Goal: Task Accomplishment & Management: Manage account settings

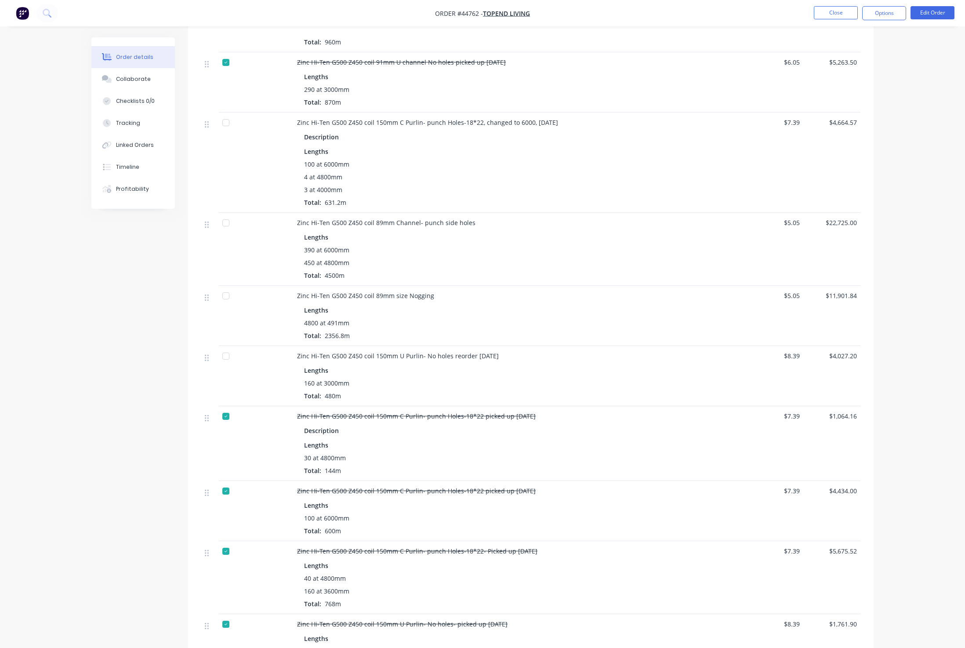
scroll to position [593, 0]
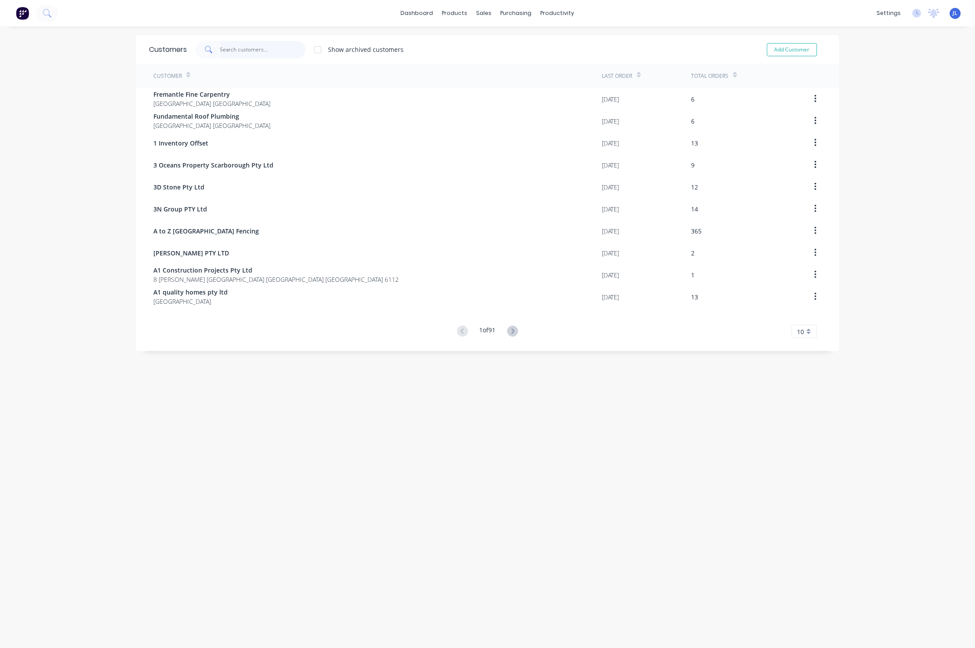
click at [246, 42] on input "text" at bounding box center [263, 50] width 86 height 18
click at [528, 59] on div "Suppliers" at bounding box center [530, 60] width 26 height 8
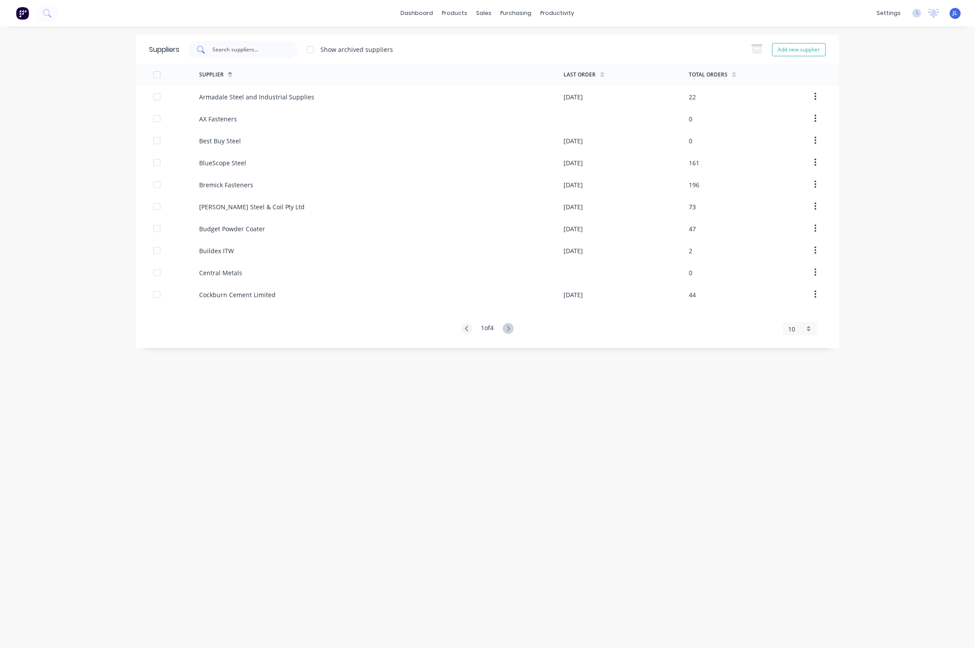
click at [257, 47] on input "text" at bounding box center [247, 49] width 73 height 9
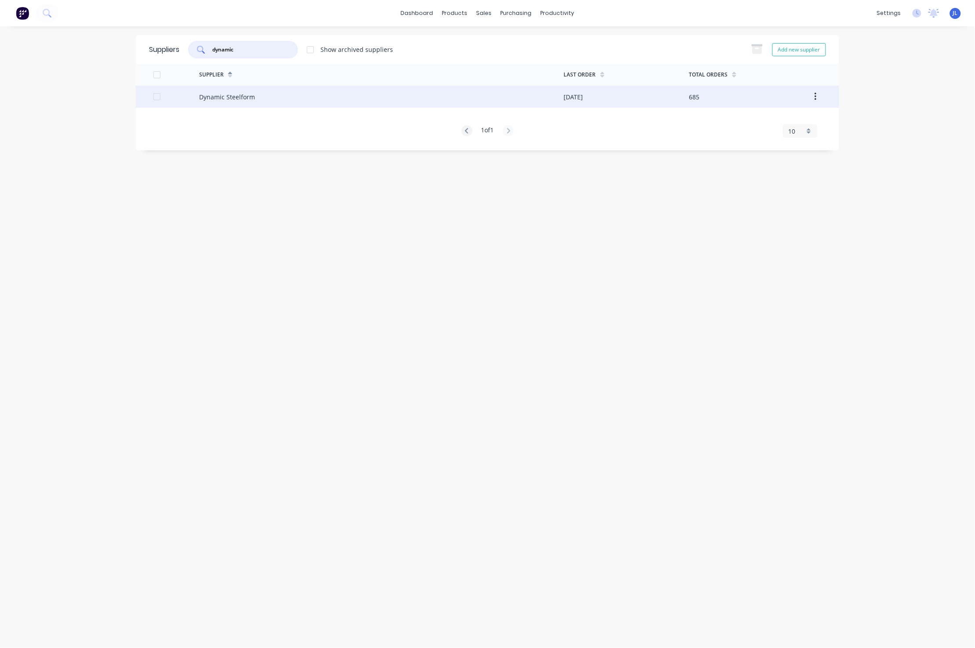
type input "dynamic"
click at [286, 97] on div "Dynamic Steelform" at bounding box center [381, 97] width 365 height 22
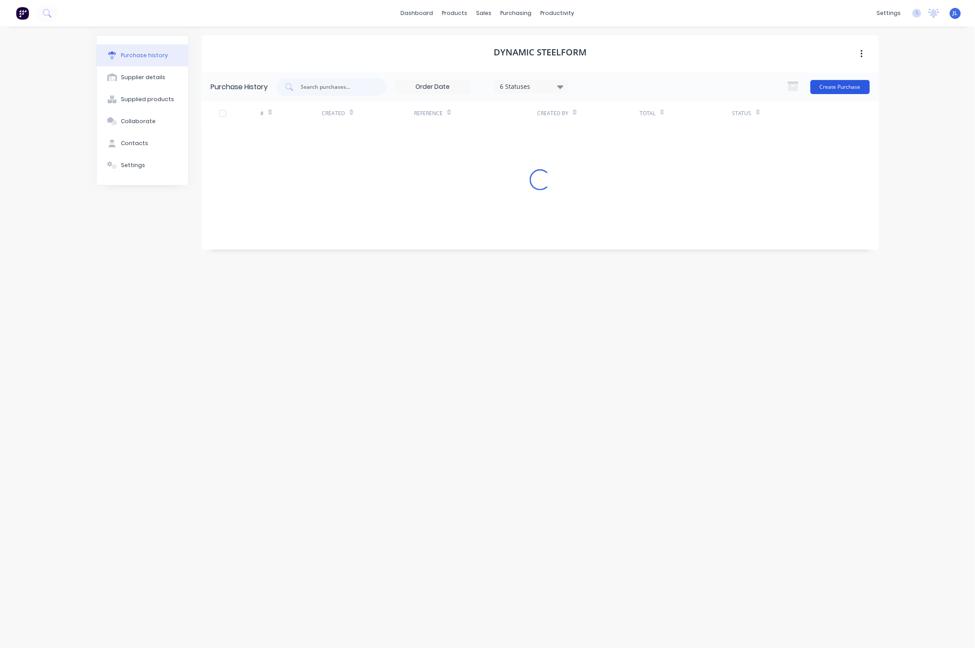
click at [851, 86] on button "Create Purchase" at bounding box center [840, 87] width 59 height 14
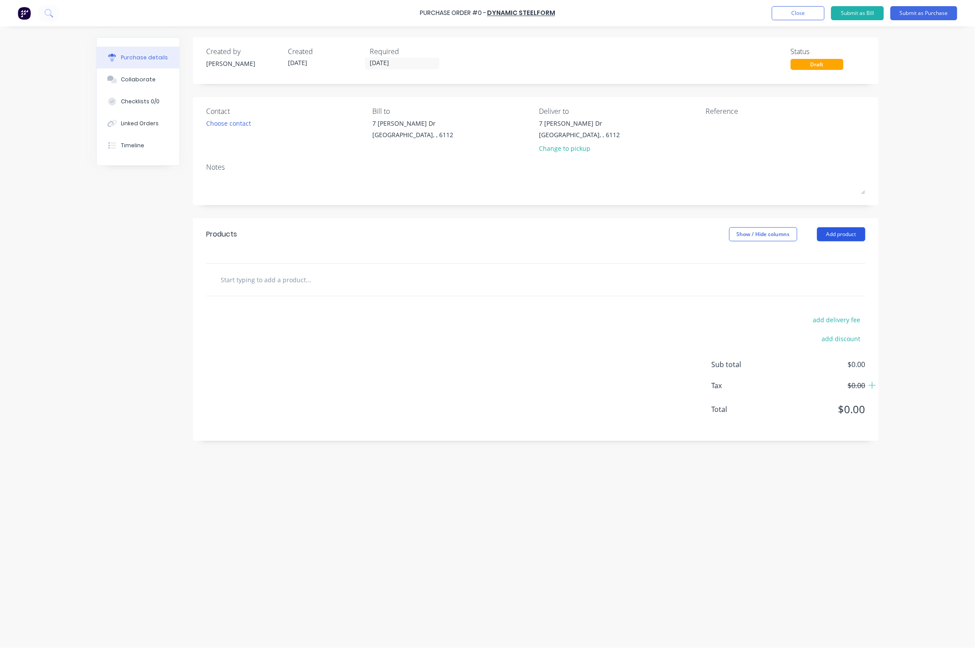
click at [840, 238] on button "Add product" at bounding box center [841, 234] width 48 height 14
click at [837, 255] on div "Product catalogue" at bounding box center [824, 257] width 68 height 13
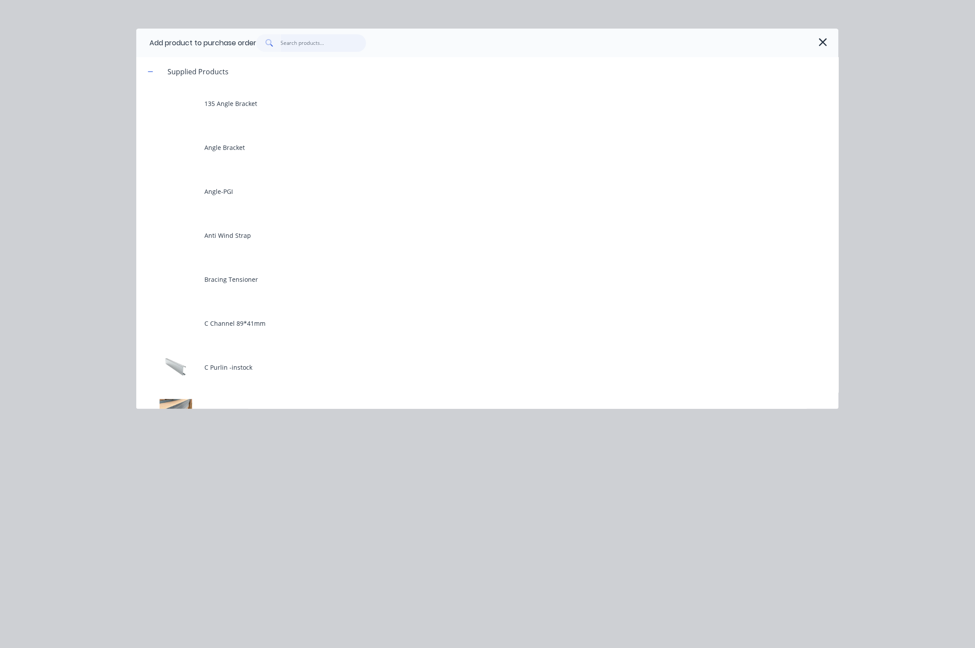
click at [321, 36] on input "text" at bounding box center [324, 43] width 86 height 18
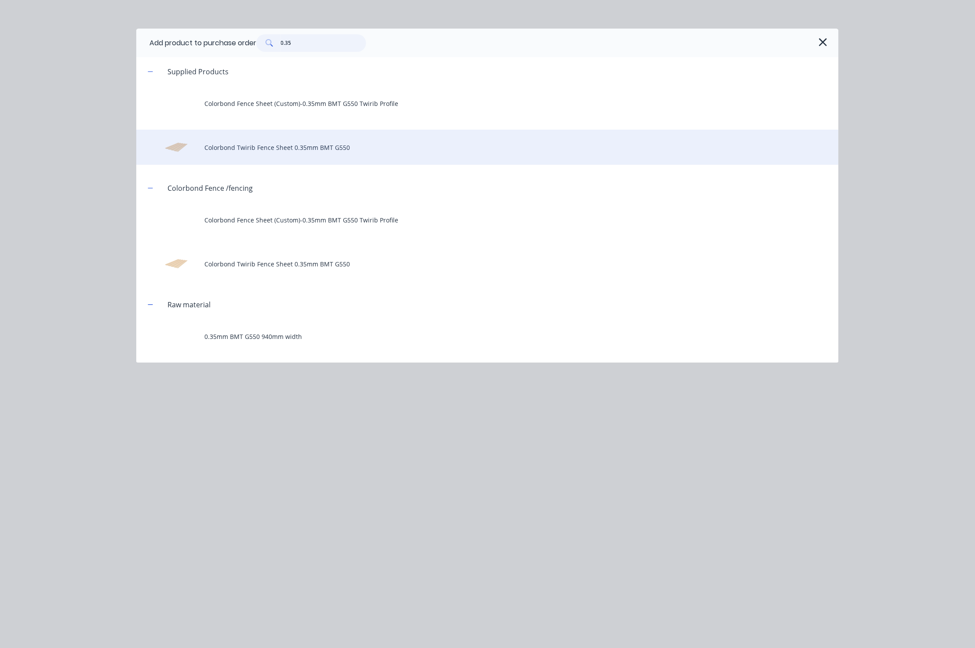
type input "0.35"
click at [293, 158] on div "Colorbond Twirib Fence Sheet 0.35mm BMT G550" at bounding box center [487, 147] width 702 height 35
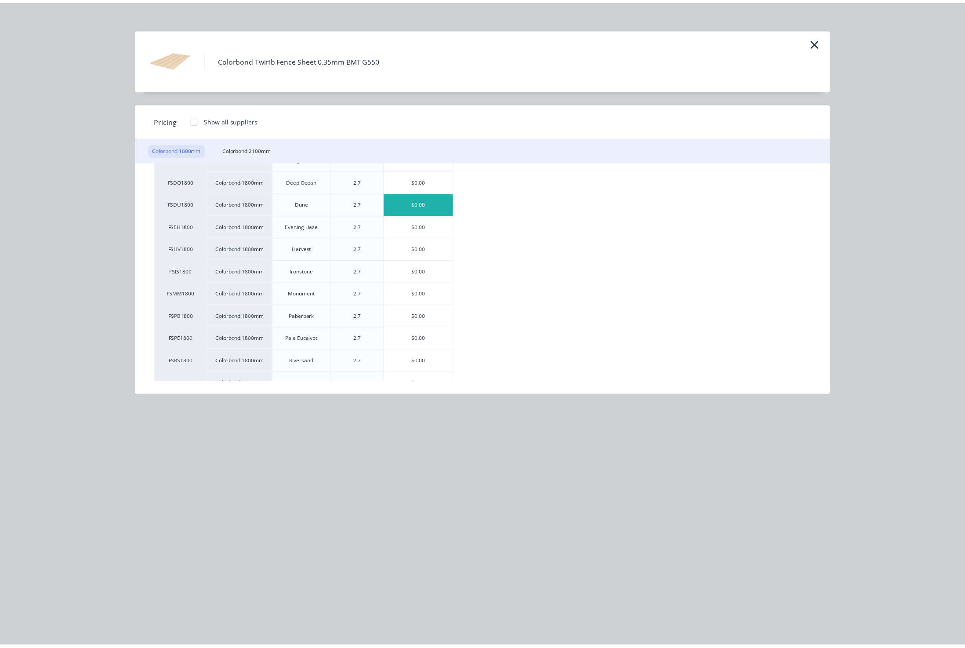
scroll to position [197, 0]
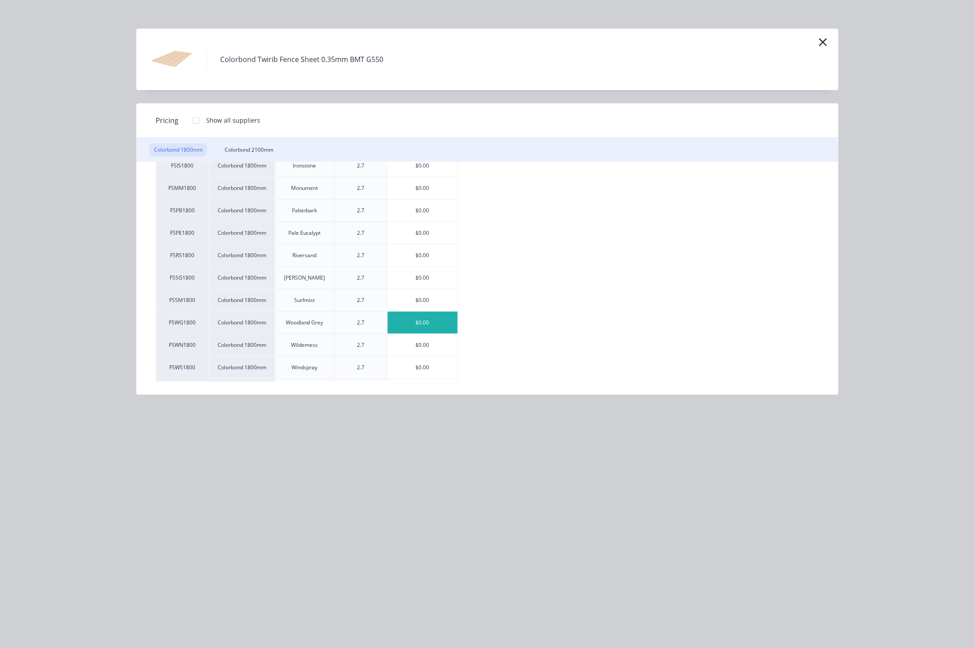
click at [426, 326] on div "$0.00" at bounding box center [423, 323] width 70 height 22
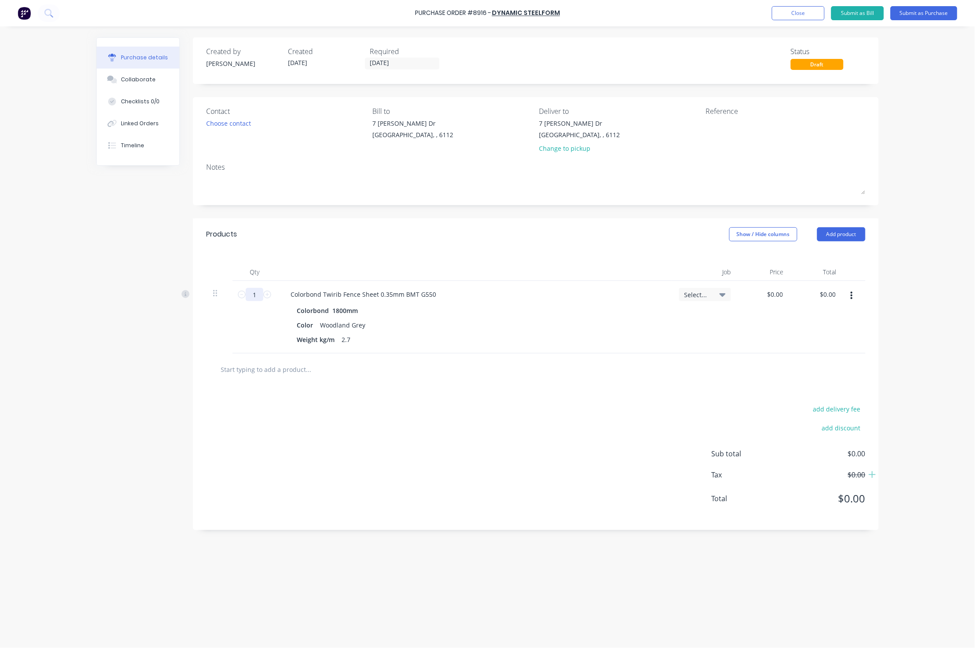
click at [258, 295] on input "1" at bounding box center [255, 294] width 18 height 13
type input "450"
click at [420, 248] on div "Products Show / Hide columns Add product" at bounding box center [536, 234] width 686 height 32
drag, startPoint x: 929, startPoint y: 9, endPoint x: 926, endPoint y: 15, distance: 6.9
click at [929, 10] on button "Submit as Purchase" at bounding box center [924, 13] width 67 height 14
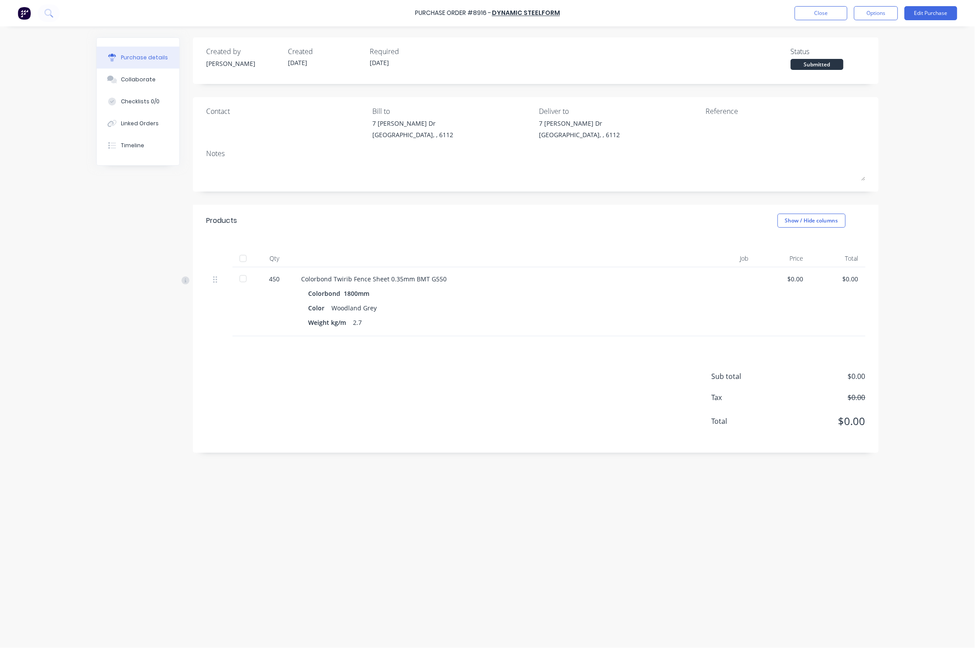
click at [834, 63] on div "Submitted" at bounding box center [817, 64] width 53 height 11
click at [246, 254] on div at bounding box center [243, 259] width 18 height 18
click at [808, 12] on button "Close" at bounding box center [821, 13] width 53 height 14
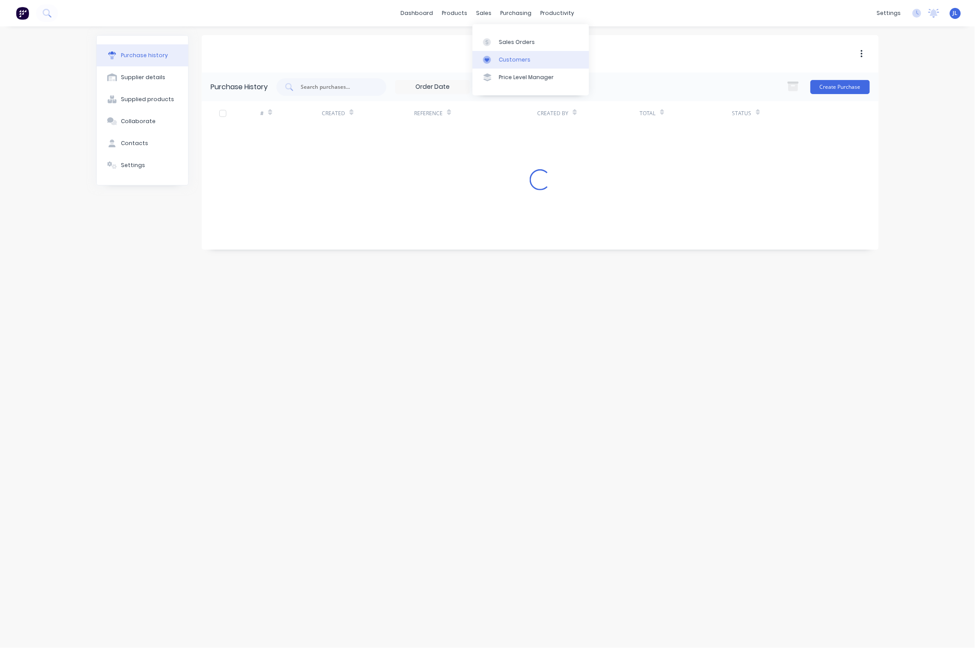
click at [500, 63] on div "Customers" at bounding box center [515, 60] width 32 height 8
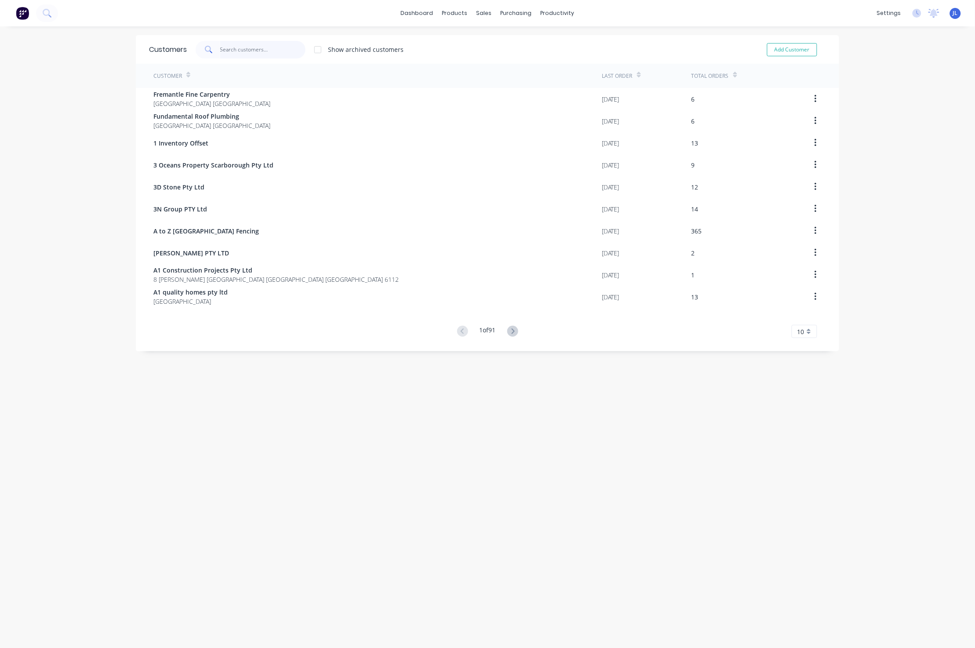
click at [271, 50] on input "text" at bounding box center [263, 50] width 86 height 18
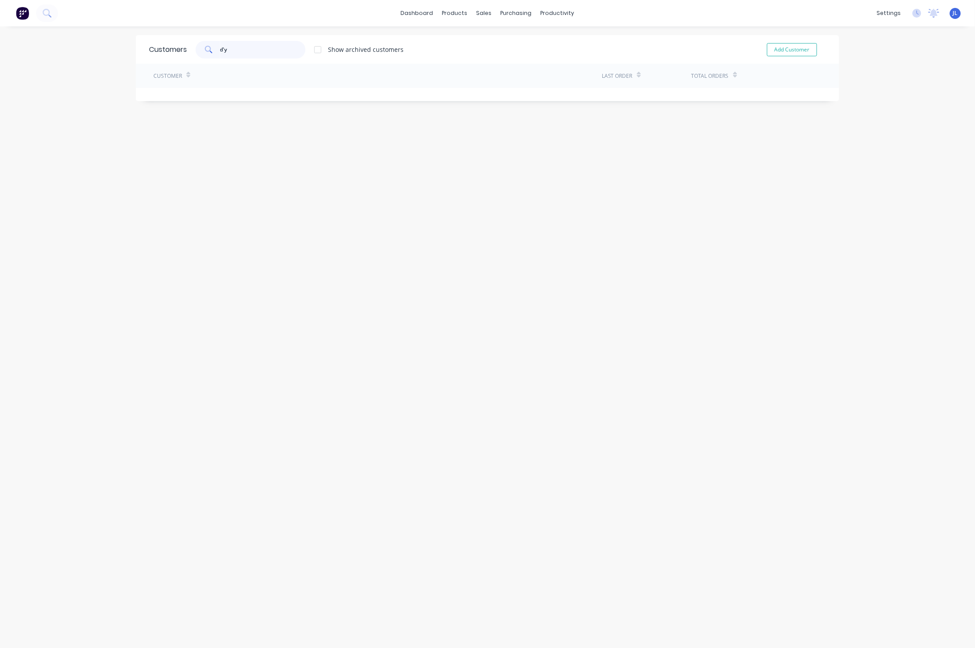
type input "d"
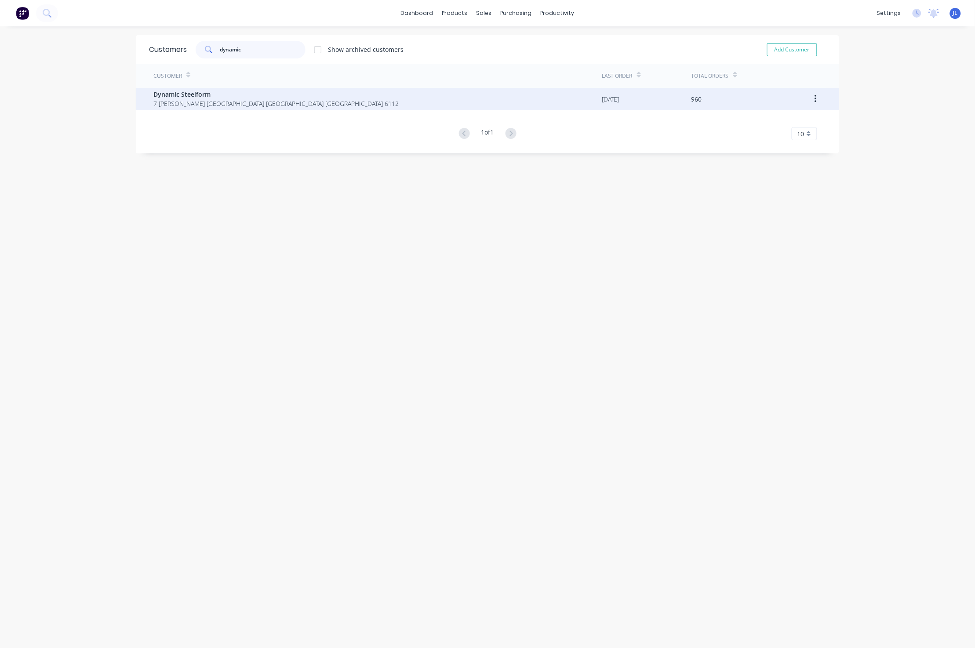
type input "dynamic"
click at [257, 98] on div "Customer Last Order Total Orders Dynamic Steelform 7 Cartwright Forrestdale Wes…" at bounding box center [487, 102] width 703 height 76
click at [167, 99] on span "7 Cartwright Forrestdale Western Australia Australia 6112" at bounding box center [275, 103] width 245 height 9
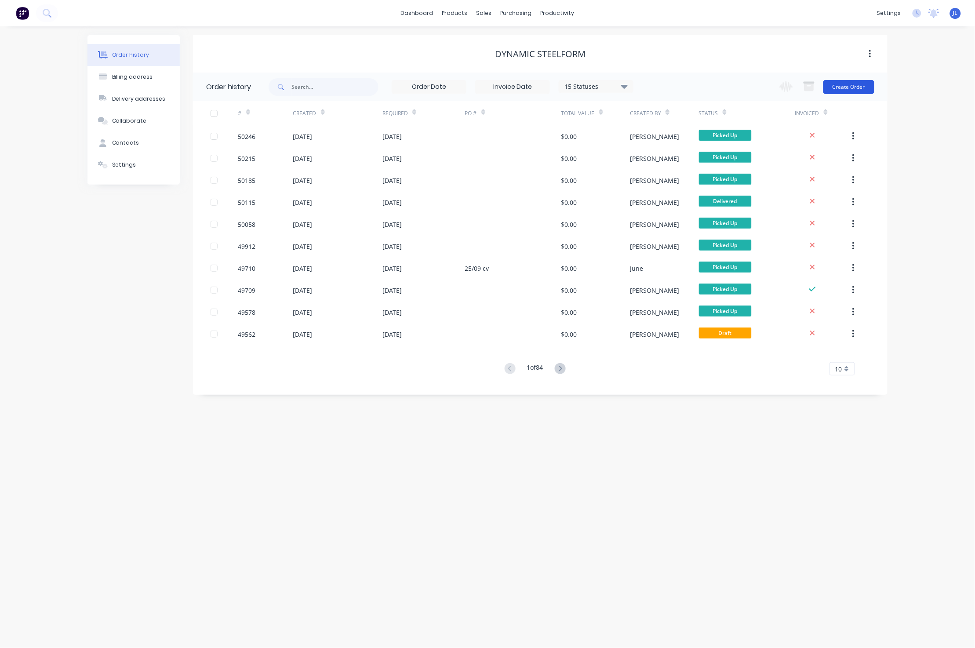
click at [845, 91] on button "Create Order" at bounding box center [848, 87] width 51 height 14
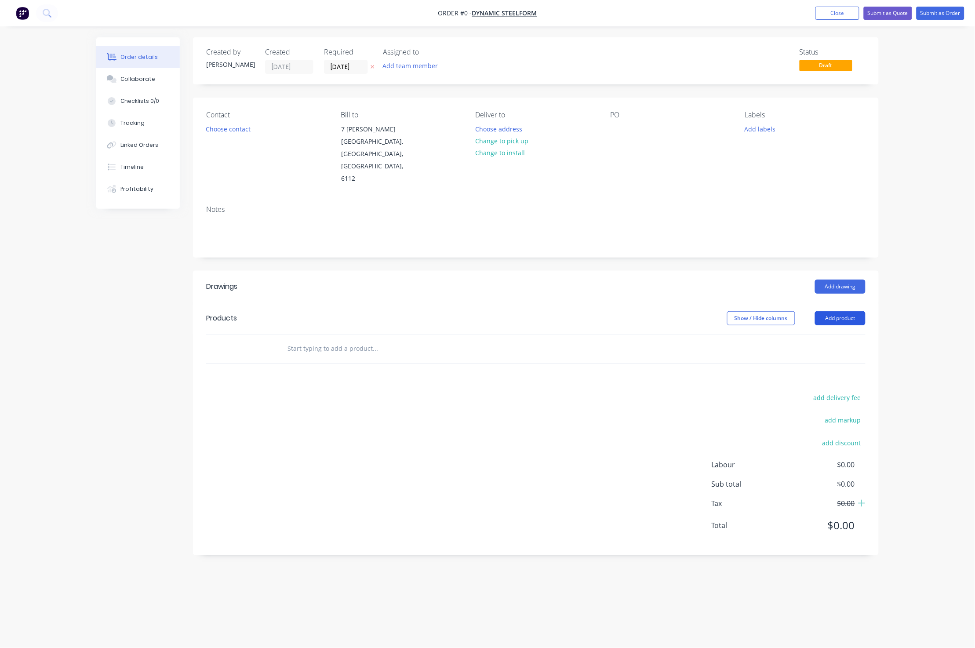
click at [837, 311] on button "Add product" at bounding box center [840, 318] width 51 height 14
click at [832, 334] on div "Product catalogue" at bounding box center [824, 340] width 68 height 13
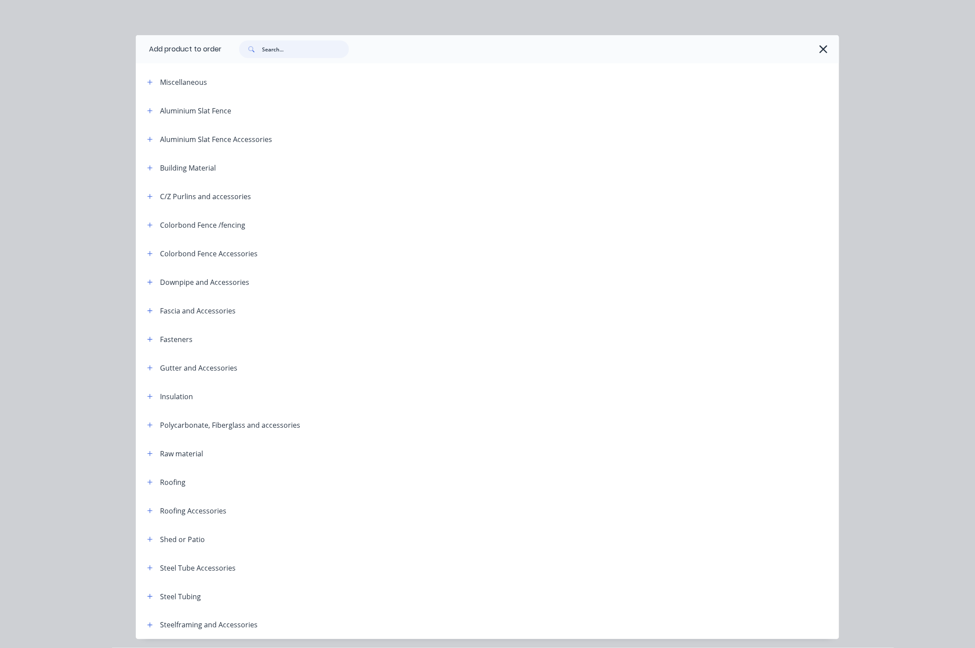
click at [291, 51] on input "text" at bounding box center [305, 49] width 87 height 18
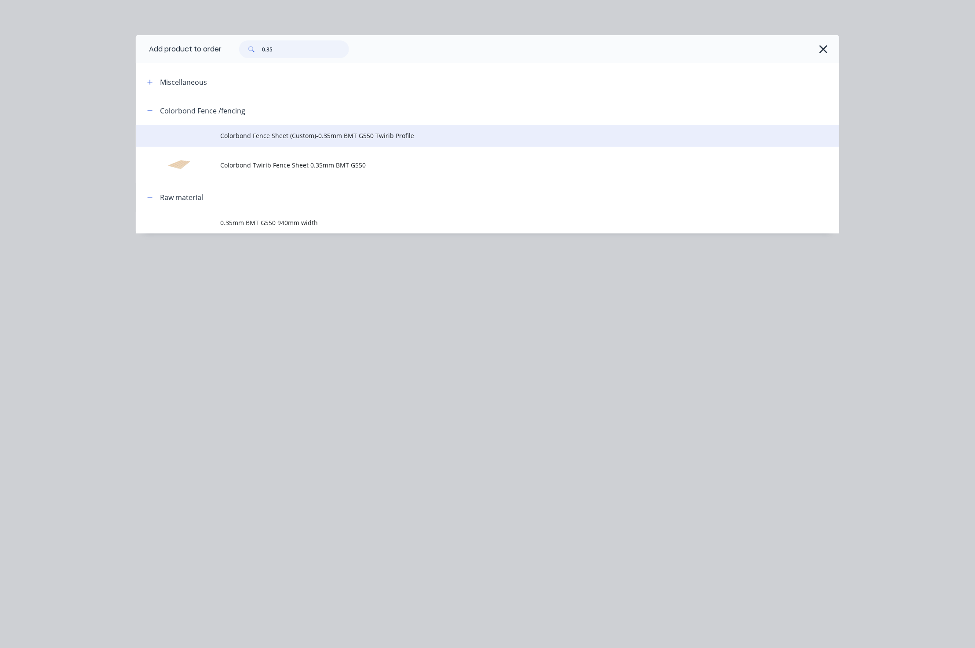
type input "0.35"
click at [288, 139] on span "Colorbond Fence Sheet (Custom)-0.35mm BMT G550 Twirib Profile" at bounding box center [467, 135] width 495 height 9
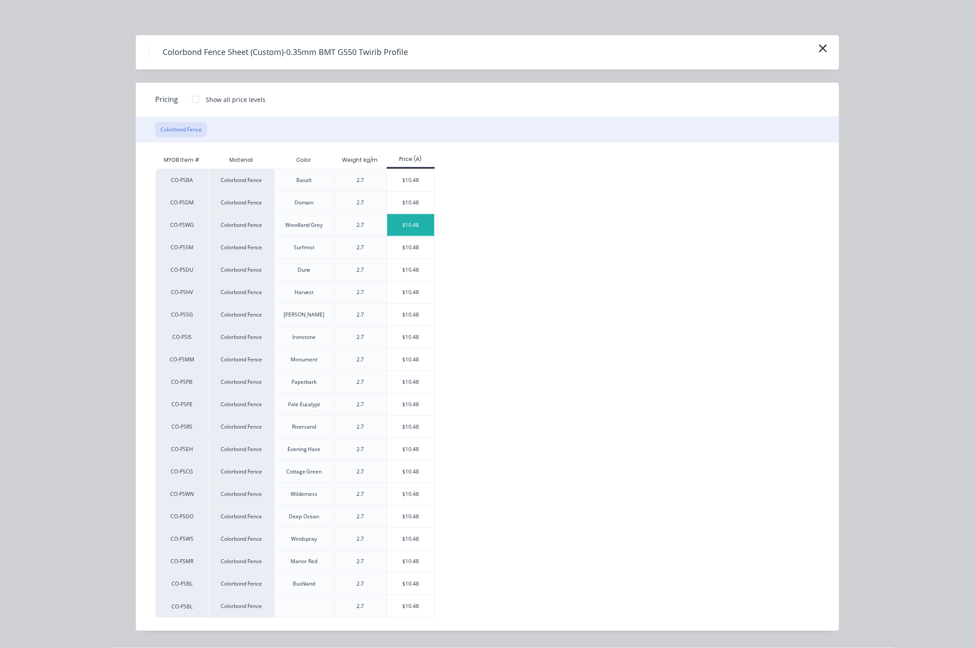
click at [415, 226] on div "$10.48" at bounding box center [410, 225] width 47 height 22
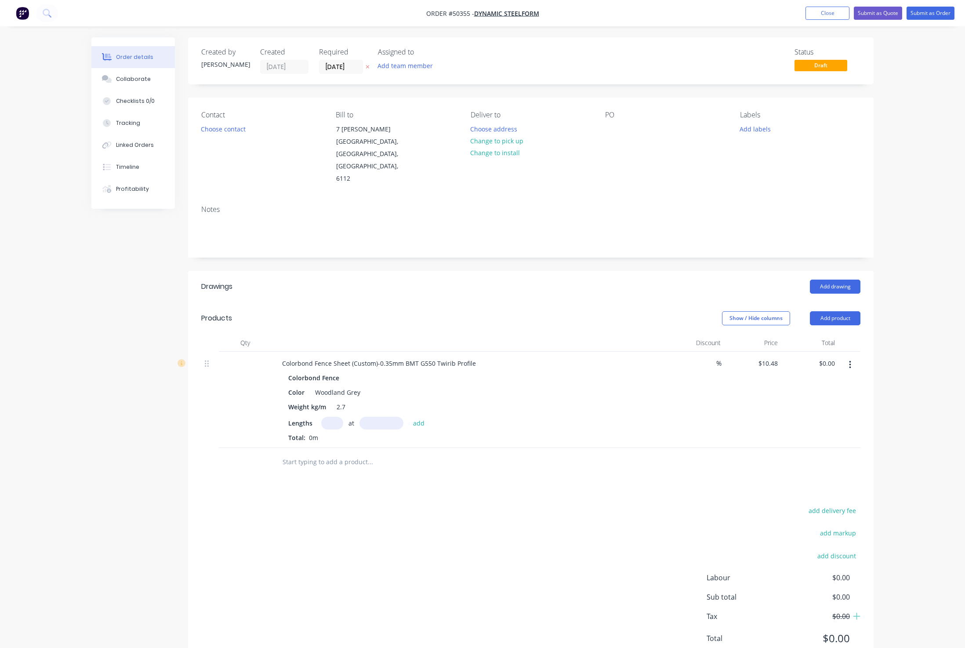
click at [333, 417] on input "text" at bounding box center [332, 423] width 22 height 13
type input "450"
type input "1790"
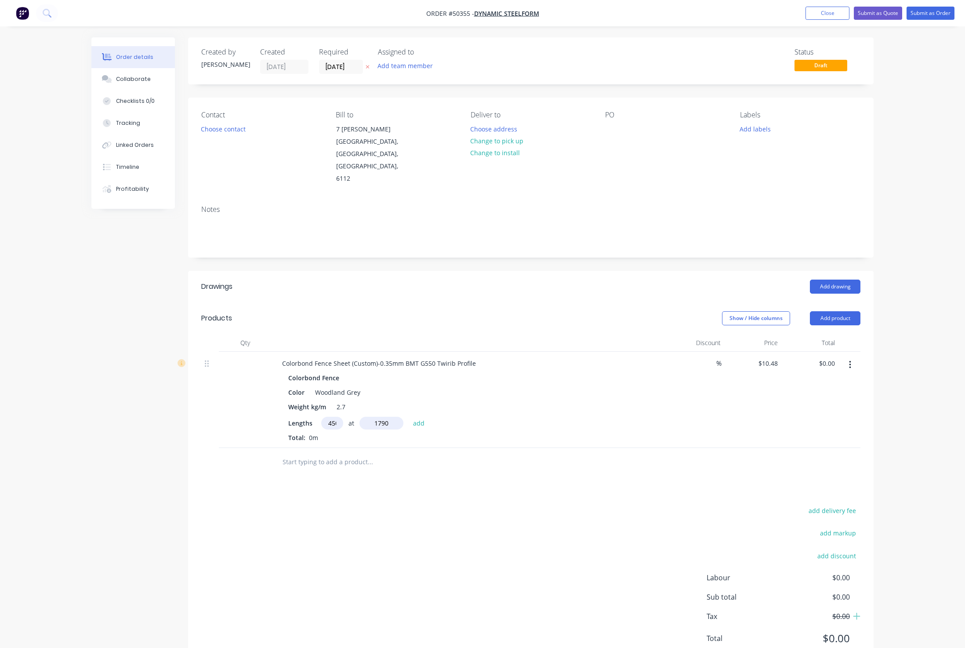
click at [409, 417] on button "add" at bounding box center [419, 423] width 21 height 12
type input "$8,441.64"
click at [771, 357] on input "10.48" at bounding box center [770, 363] width 24 height 13
type input "$0.00"
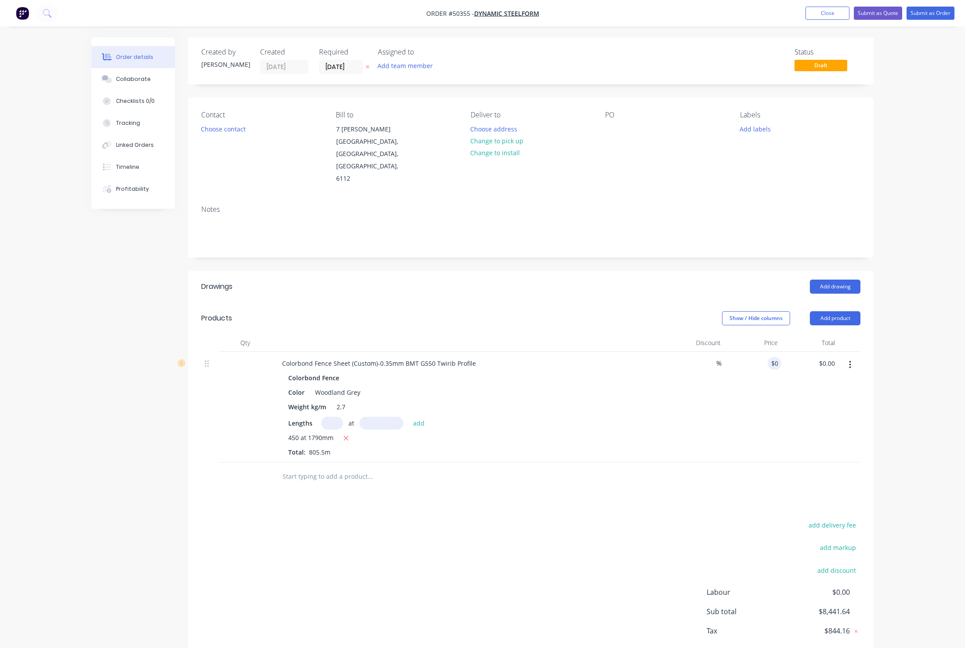
click at [777, 374] on div "$0.00 0" at bounding box center [752, 407] width 57 height 111
click at [642, 280] on div "Add drawing" at bounding box center [601, 287] width 519 height 14
click at [935, 13] on button "Submit as Order" at bounding box center [931, 13] width 48 height 13
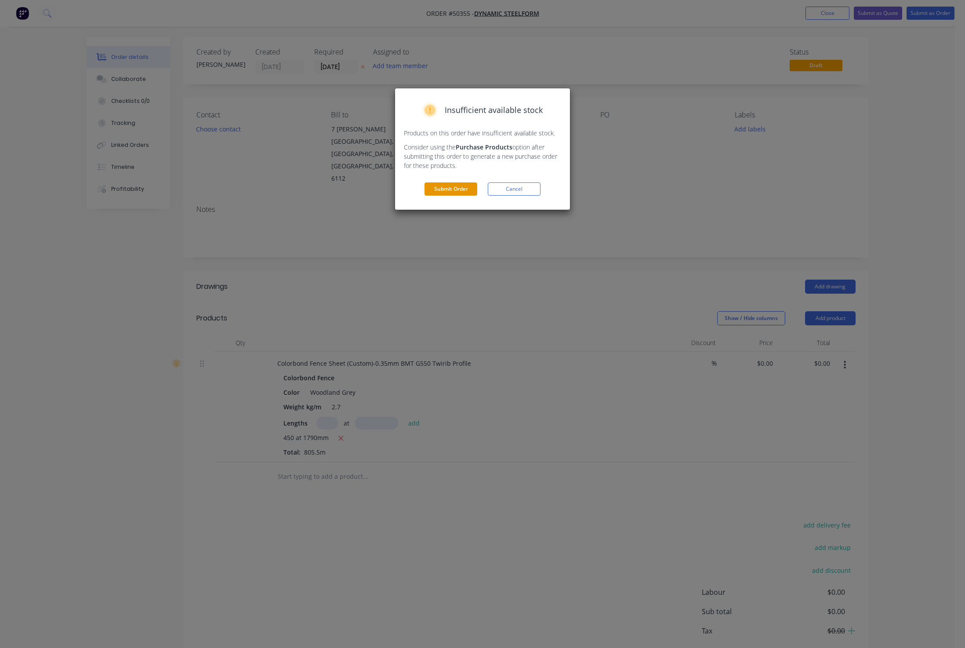
click at [451, 186] on button "Submit Order" at bounding box center [451, 188] width 53 height 13
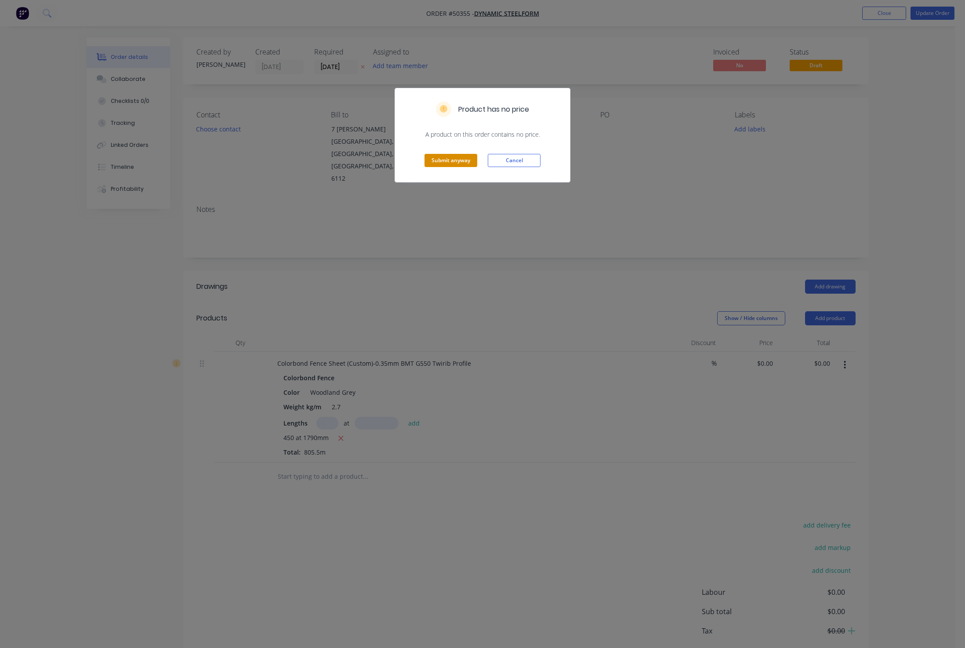
click at [442, 160] on button "Submit anyway" at bounding box center [451, 160] width 53 height 13
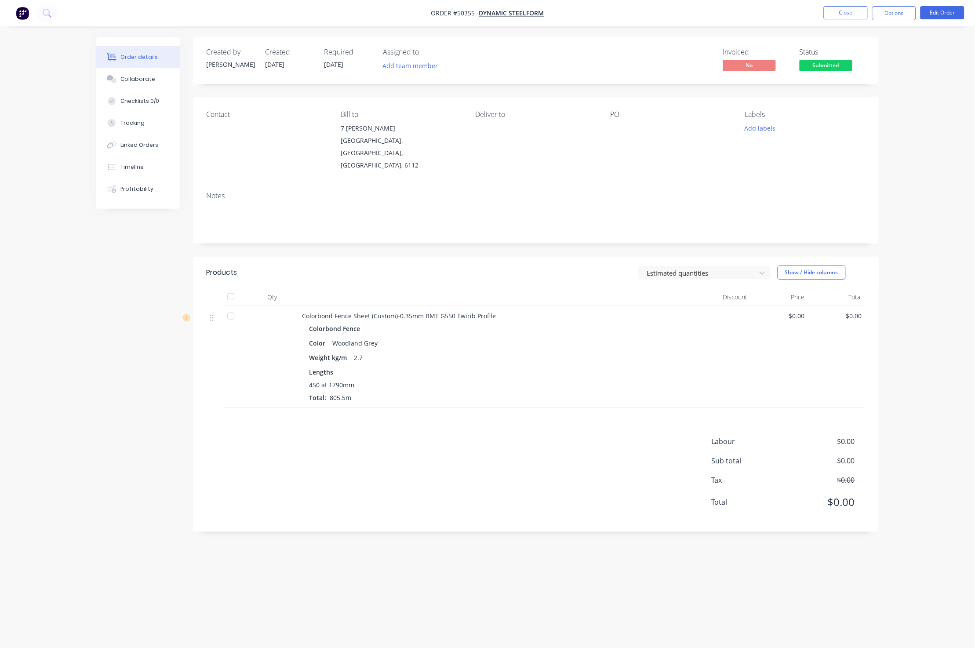
click at [819, 67] on span "Submitted" at bounding box center [826, 65] width 53 height 11
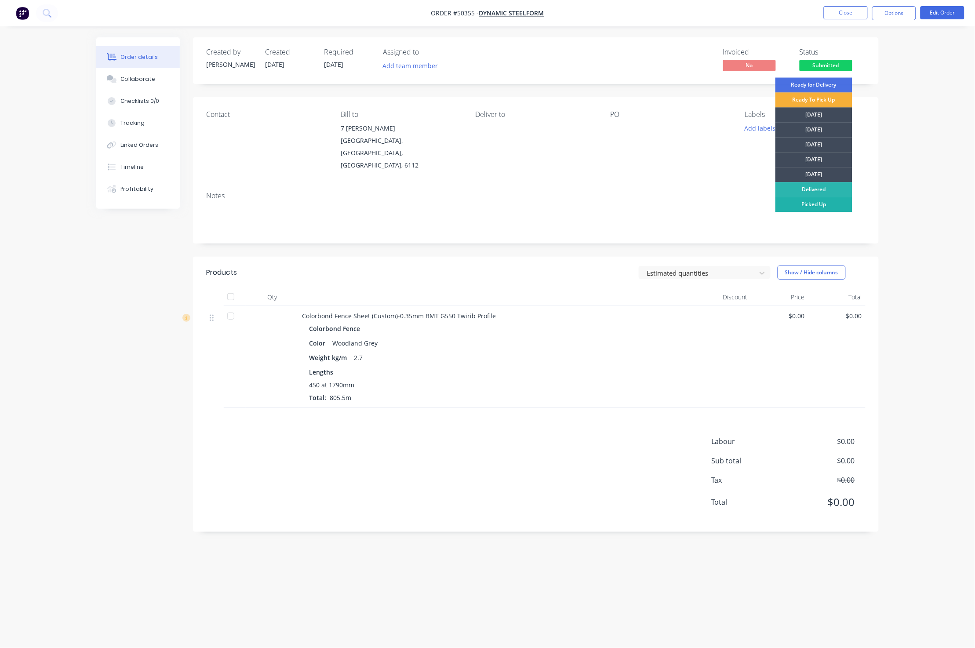
click at [826, 204] on div "Picked Up" at bounding box center [813, 204] width 77 height 15
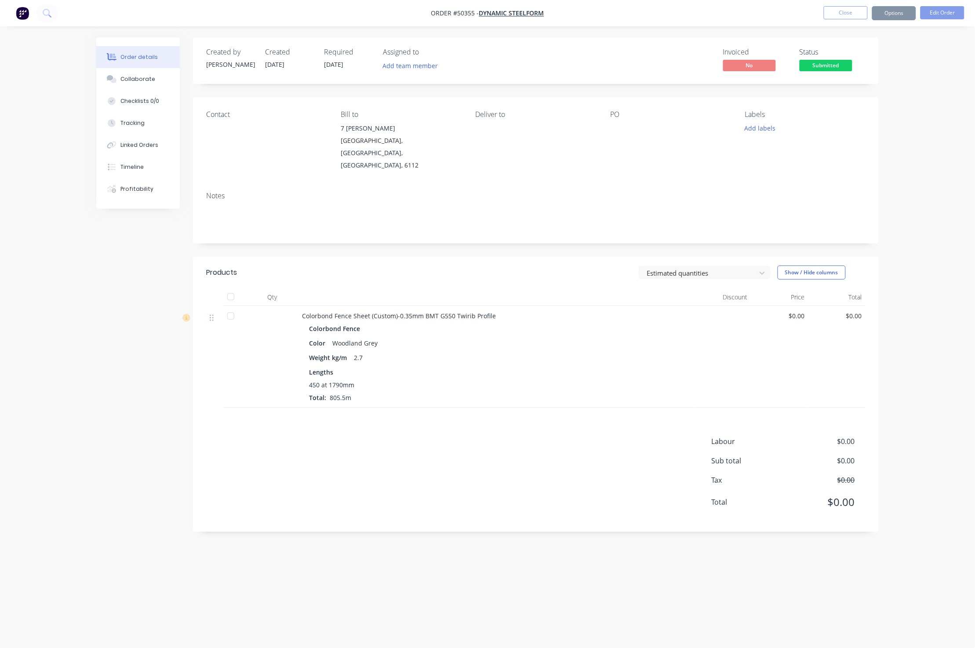
click at [921, 147] on div "Order details Collaborate Checklists 0/0 Tracking Linked Orders Timeline Profit…" at bounding box center [487, 324] width 975 height 648
click at [846, 15] on button "Close" at bounding box center [846, 12] width 44 height 13
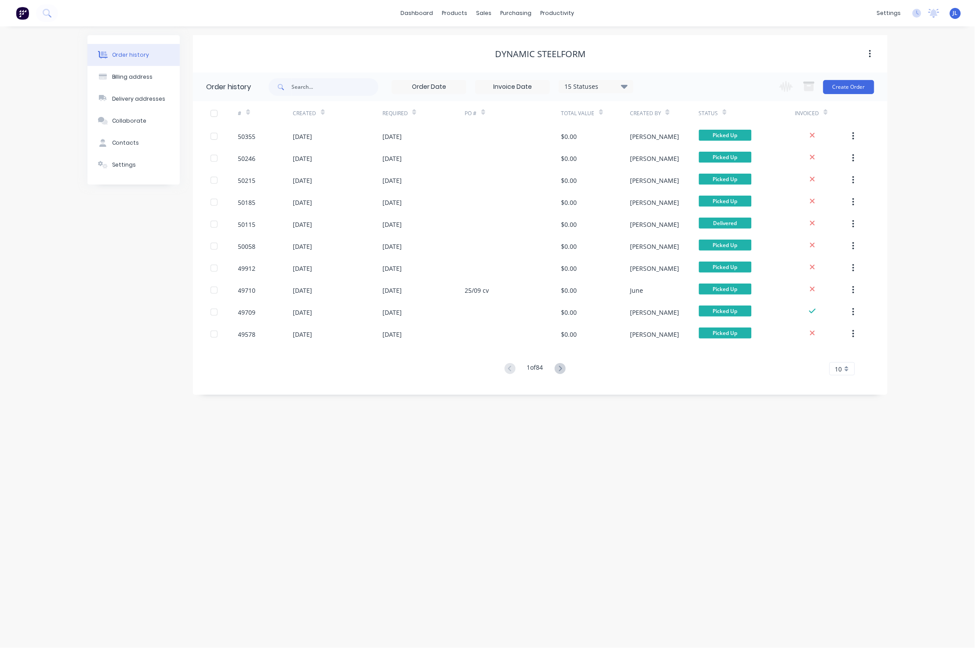
click at [12, 510] on div "Order history Billing address Delivery addresses Collaborate Contacts Settings …" at bounding box center [487, 337] width 975 height 622
click at [63, 537] on div "Order history Billing address Delivery addresses Collaborate Contacts Settings …" at bounding box center [484, 337] width 968 height 622
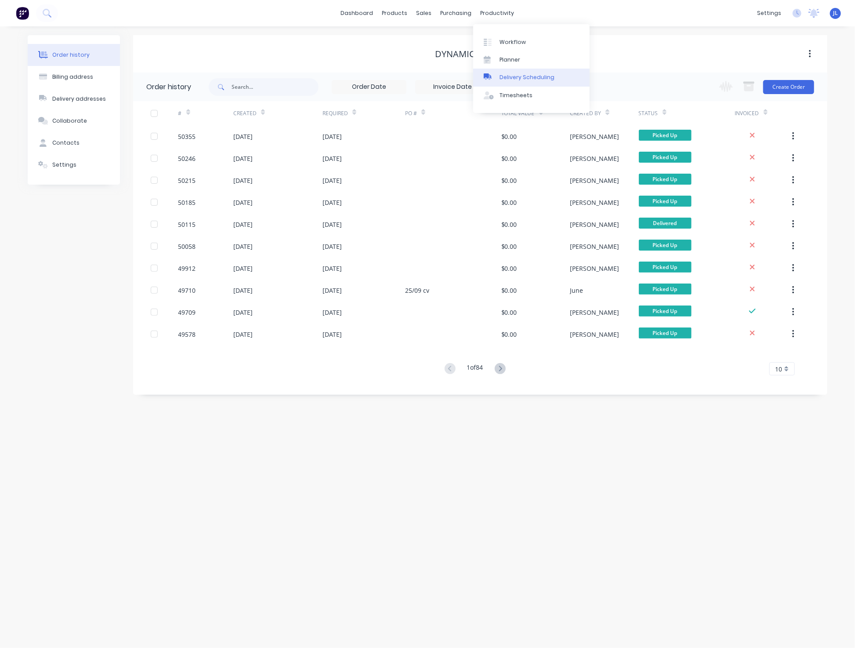
click at [515, 77] on div "Delivery Scheduling" at bounding box center [527, 77] width 55 height 8
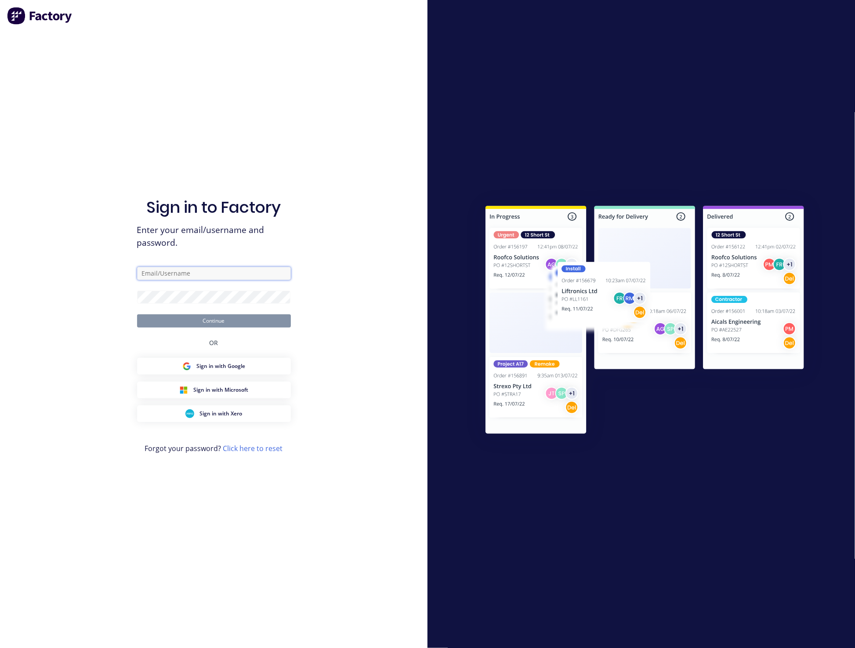
drag, startPoint x: 196, startPoint y: 273, endPoint x: 199, endPoint y: 278, distance: 5.5
click at [196, 273] on input "text" at bounding box center [214, 273] width 154 height 13
type input "juana@dynamicsteelform.com.au"
click at [262, 328] on div "Sign in to Factory Enter your email/username and password. juana@dynamicsteelfo…" at bounding box center [214, 333] width 154 height 616
click at [263, 320] on button "Continue" at bounding box center [214, 320] width 154 height 13
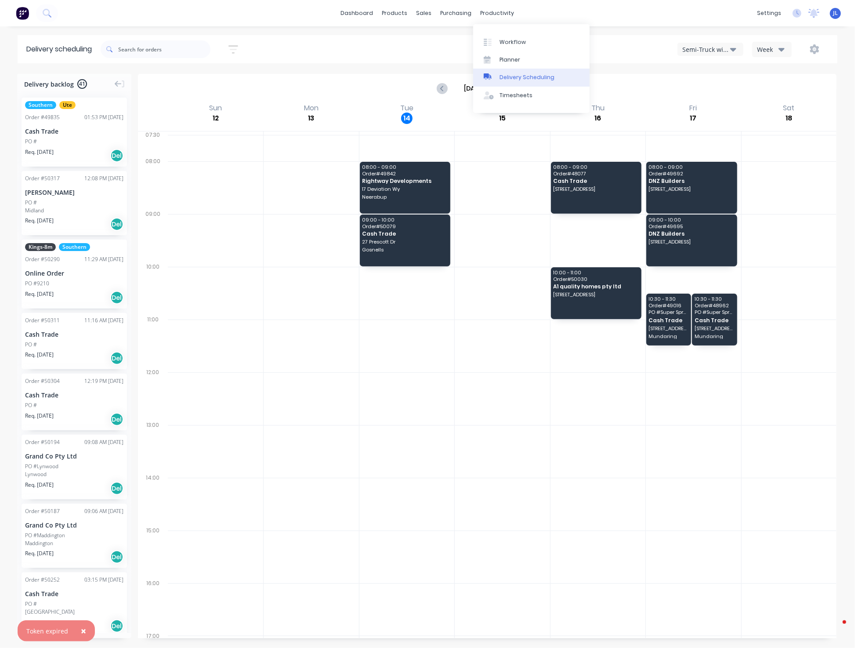
click at [510, 73] on link "Delivery Scheduling" at bounding box center [531, 78] width 116 height 18
click at [313, 57] on div "Sort by Most recent Created date Required date Order number Customer name Most …" at bounding box center [469, 49] width 737 height 25
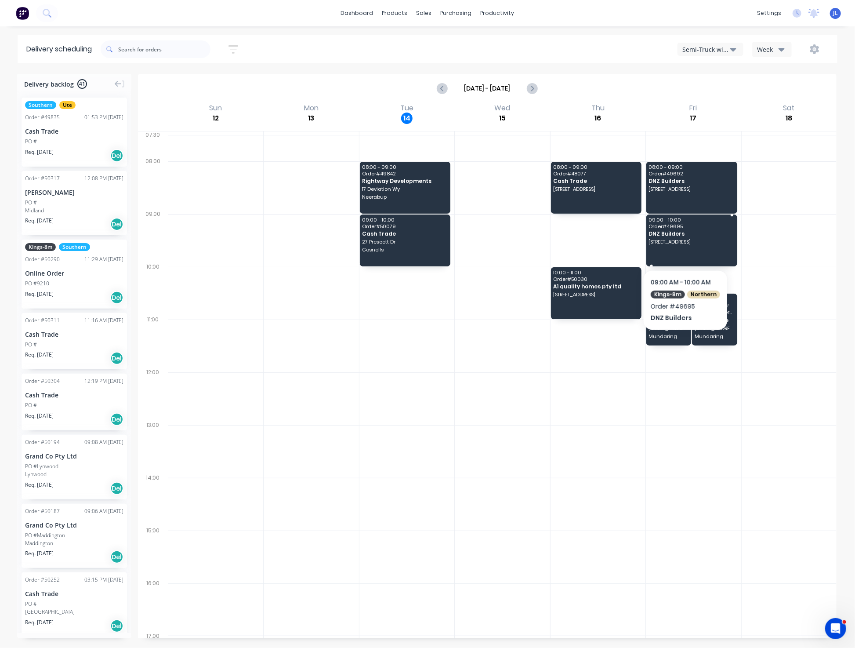
click at [714, 226] on span "Order # 49695" at bounding box center [691, 226] width 85 height 5
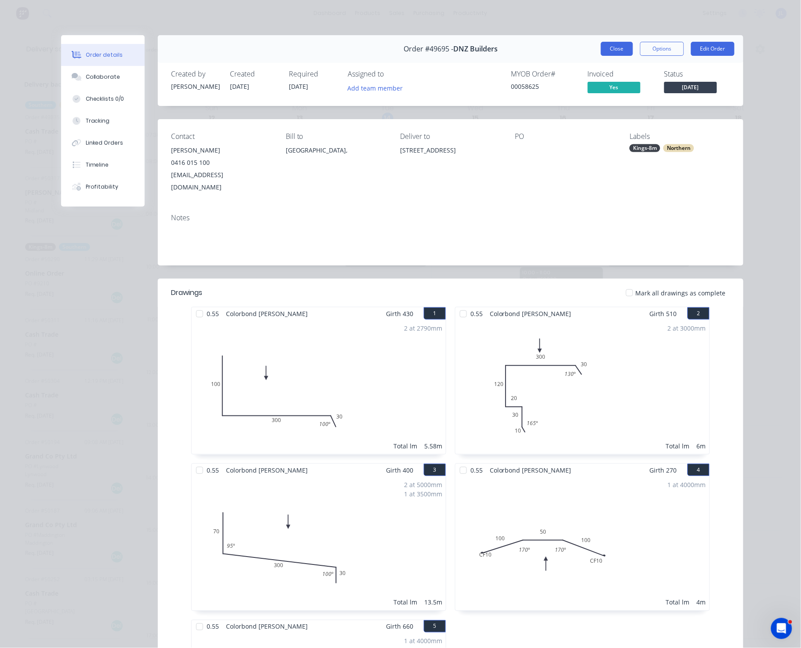
click at [624, 47] on button "Close" at bounding box center [617, 49] width 32 height 14
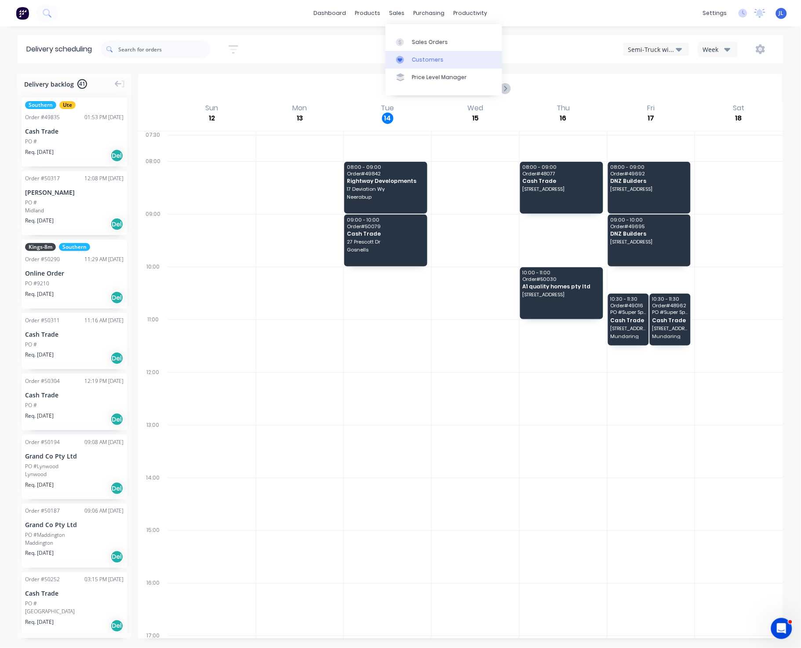
click at [422, 61] on div "Customers" at bounding box center [428, 60] width 32 height 8
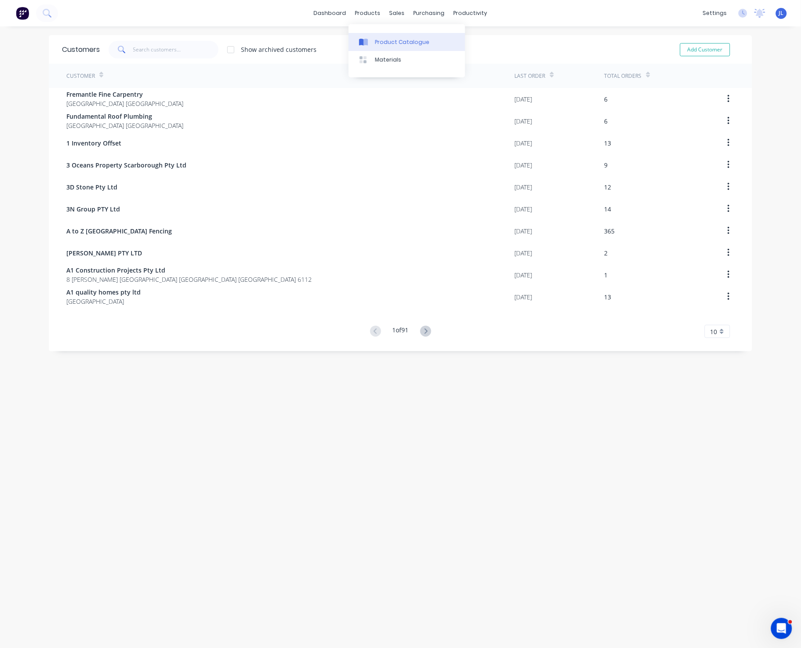
click at [391, 40] on div "Product Catalogue" at bounding box center [402, 42] width 55 height 8
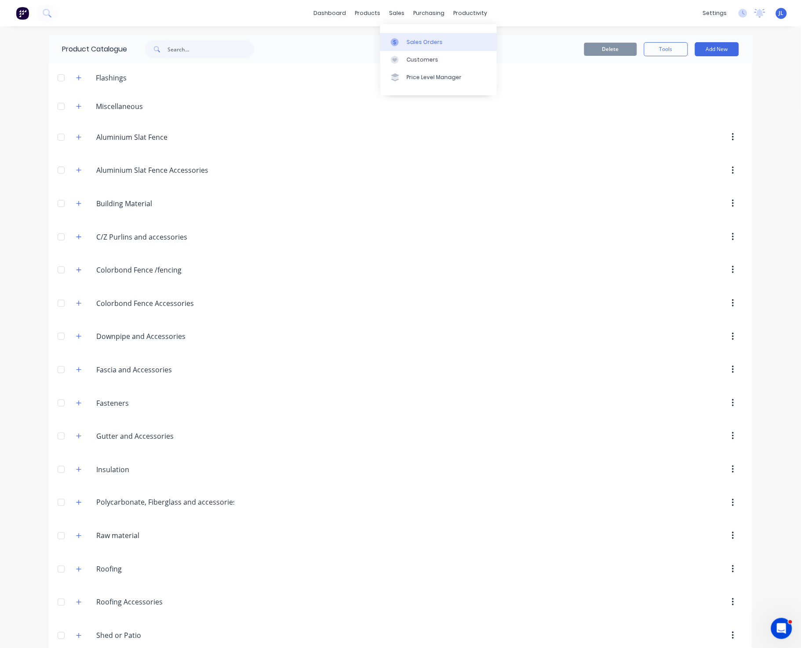
click at [414, 44] on div "Sales Orders" at bounding box center [425, 42] width 36 height 8
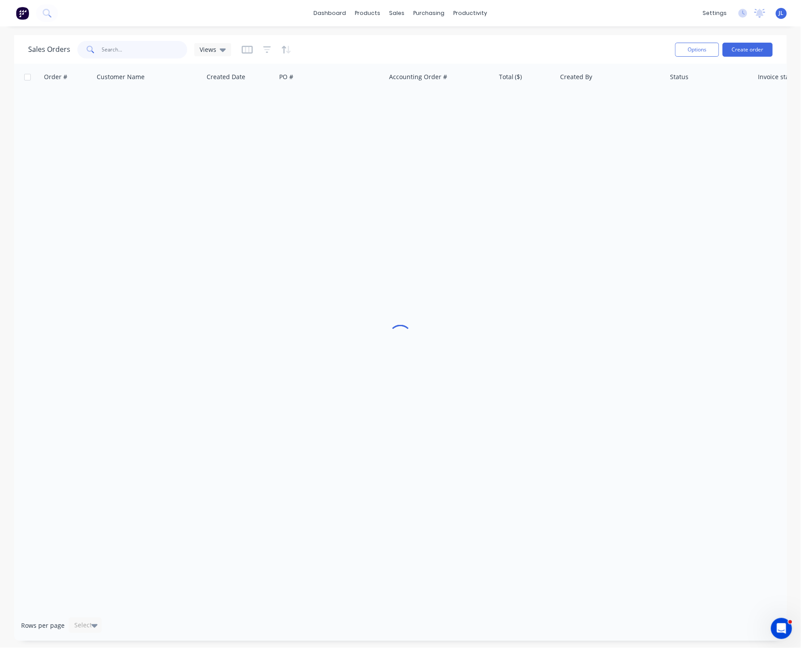
click at [166, 50] on input "text" at bounding box center [145, 50] width 86 height 18
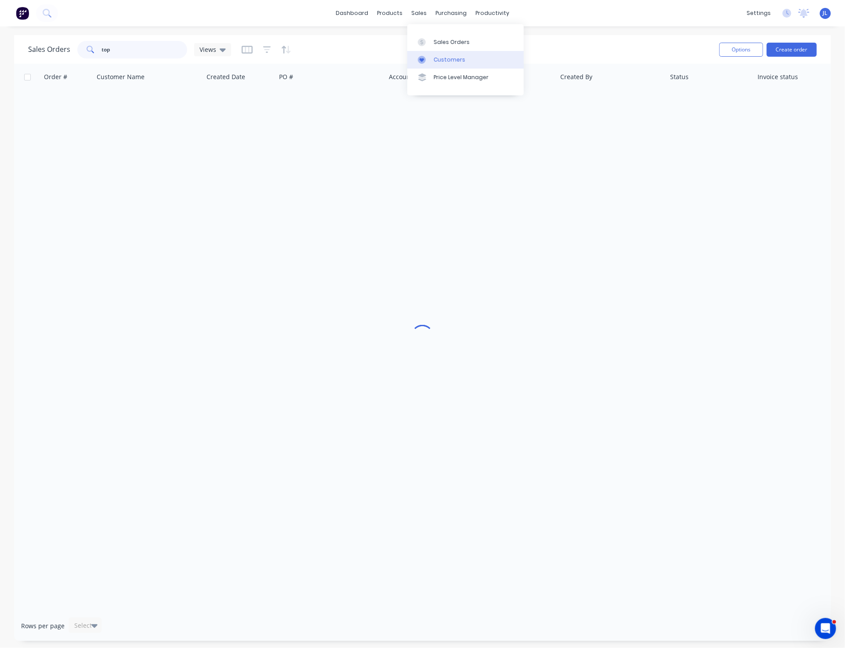
type input "top"
click at [441, 60] on div "Customers" at bounding box center [450, 60] width 32 height 8
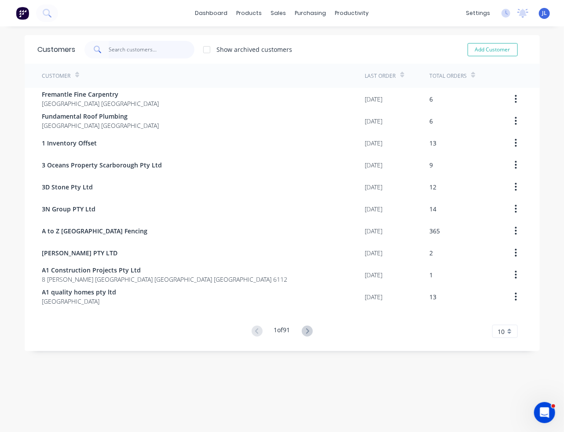
click at [124, 50] on input "text" at bounding box center [152, 50] width 86 height 18
click at [124, 47] on input "text" at bounding box center [152, 50] width 86 height 18
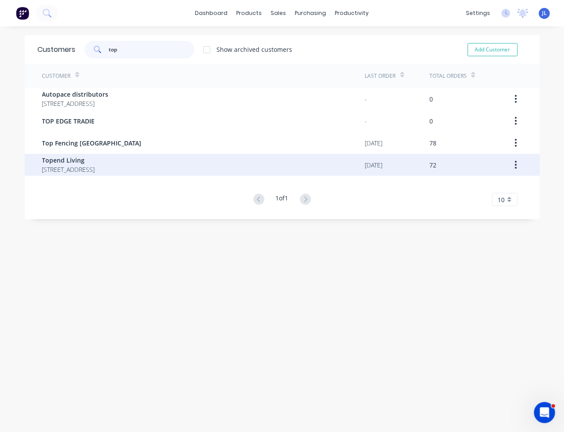
type input "top"
click at [95, 162] on span "Topend Living" at bounding box center [68, 160] width 53 height 9
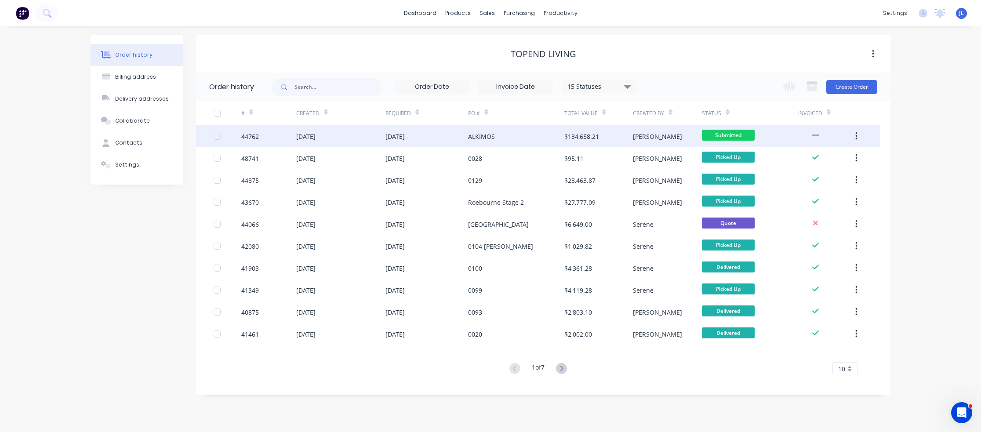
click at [485, 137] on div "ALKIMOS" at bounding box center [481, 136] width 27 height 9
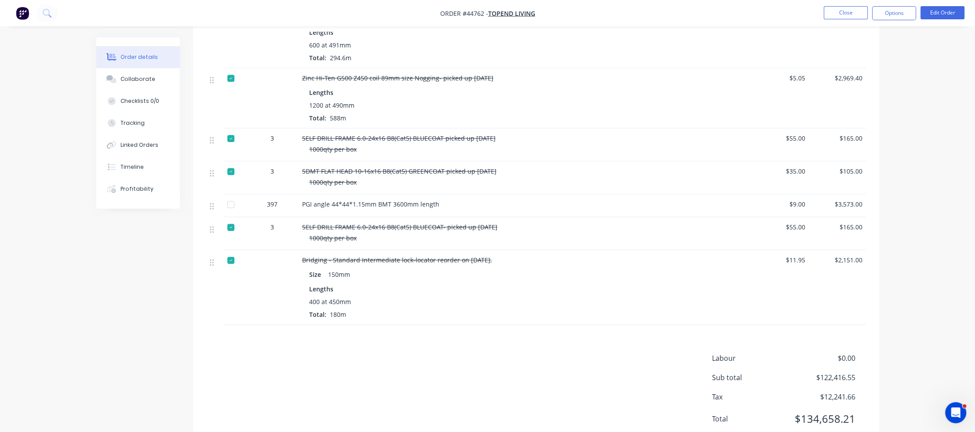
scroll to position [1583, 0]
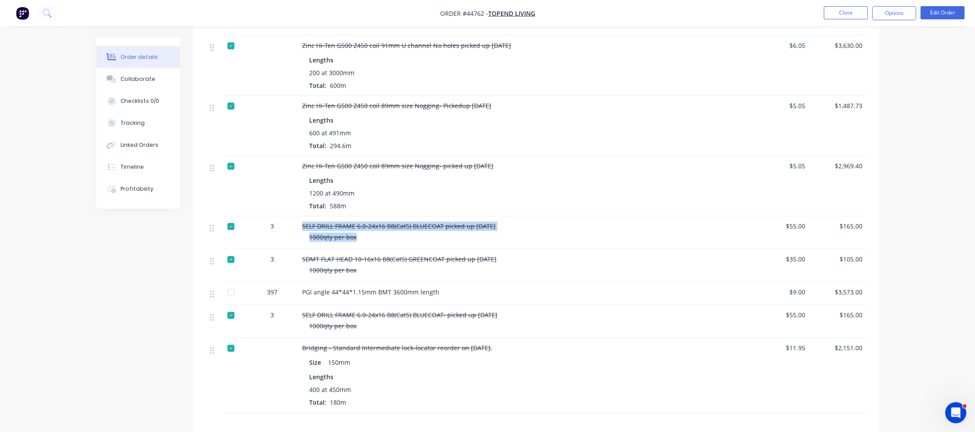
drag, startPoint x: 302, startPoint y: 214, endPoint x: 364, endPoint y: 230, distance: 63.5
click at [360, 233] on div "SELF DRILL FRAME 6.0-24x16 B8(Cat5) BLUECOAT picked up 17/09/2025 1000qty per b…" at bounding box center [496, 232] width 396 height 33
click at [364, 233] on div "1000qty per box" at bounding box center [500, 237] width 382 height 9
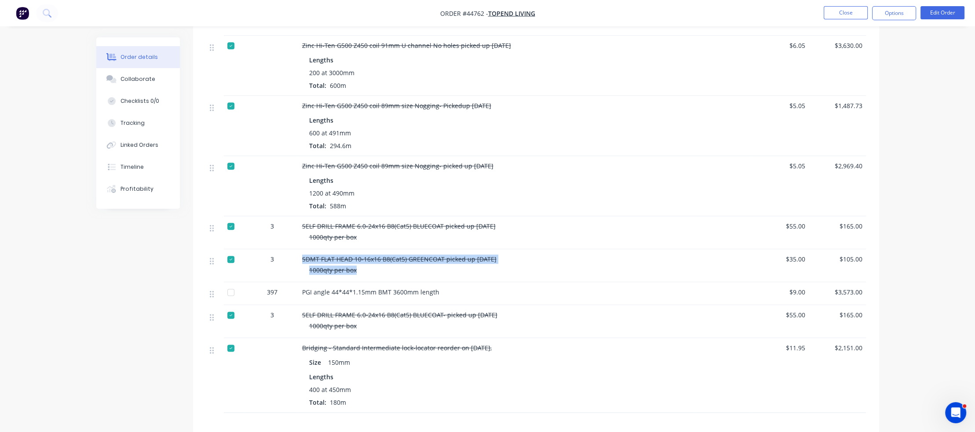
drag, startPoint x: 302, startPoint y: 249, endPoint x: 379, endPoint y: 260, distance: 77.2
click at [379, 260] on div "SDMT FLAT HEAD 10-16x16 B8(Cat5) GREENCOAT picked up 17/09/2025 1000qty per box" at bounding box center [496, 265] width 396 height 33
click at [379, 266] on div "1000qty per box" at bounding box center [500, 270] width 382 height 9
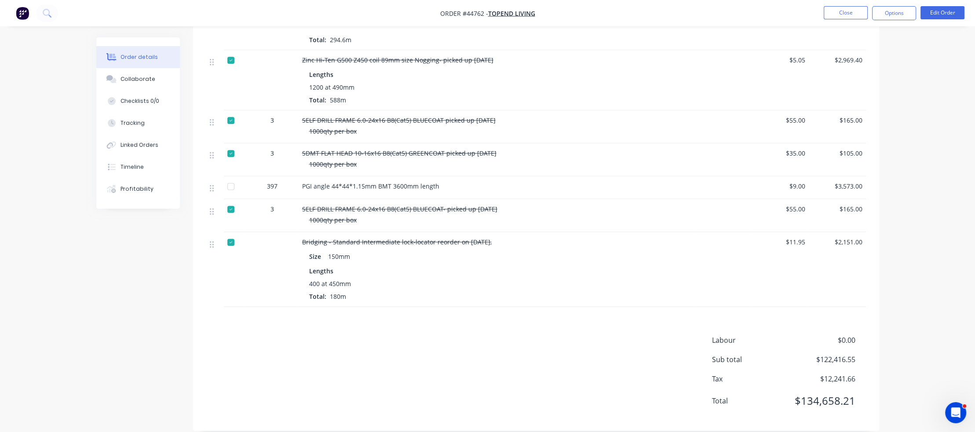
scroll to position [1689, 0]
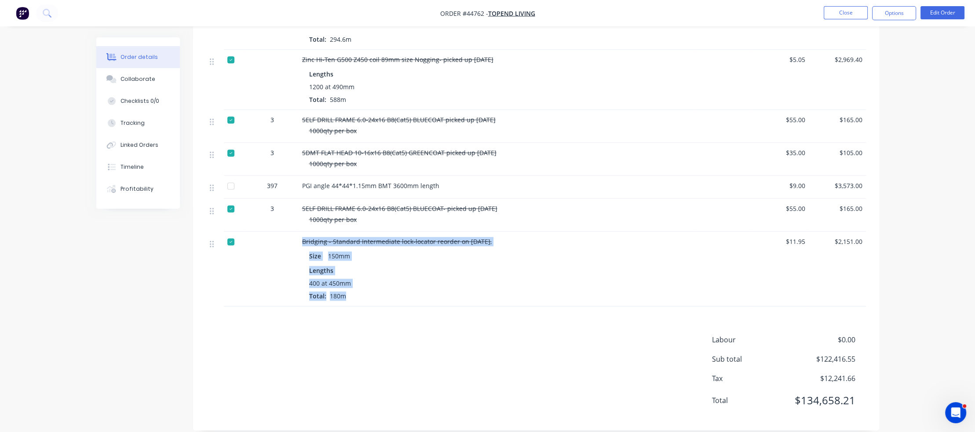
drag, startPoint x: 345, startPoint y: 283, endPoint x: 302, endPoint y: 229, distance: 68.5
click at [302, 232] on div "Bridging - Standard Intermediate lock-locator reorder on 10/10/2025, Size 150mm…" at bounding box center [496, 269] width 396 height 75
click at [387, 252] on div "Size 150mm Lengths 400 at 450mm Total: 180m" at bounding box center [496, 274] width 389 height 53
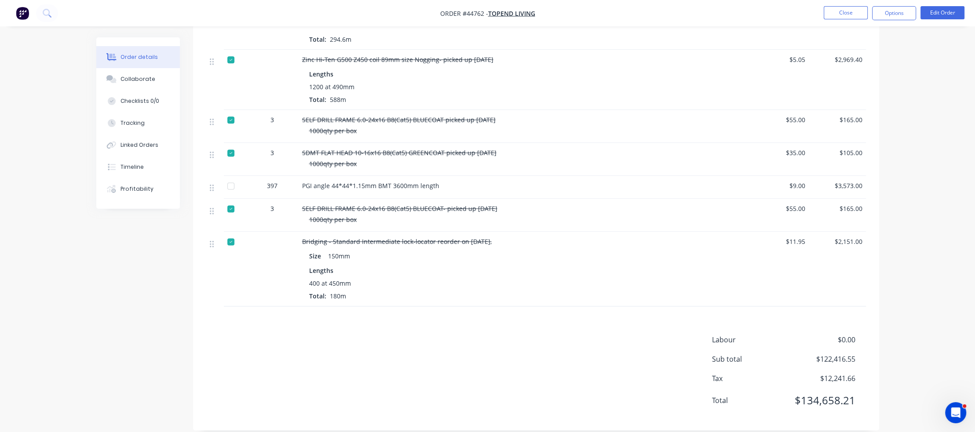
click at [523, 251] on div "Size 150mm Lengths 400 at 450mm Total: 180m" at bounding box center [496, 274] width 389 height 53
click at [585, 294] on div "Bridging - Standard Intermediate lock-locator reorder on 10/10/2025, Size 150mm…" at bounding box center [496, 269] width 396 height 75
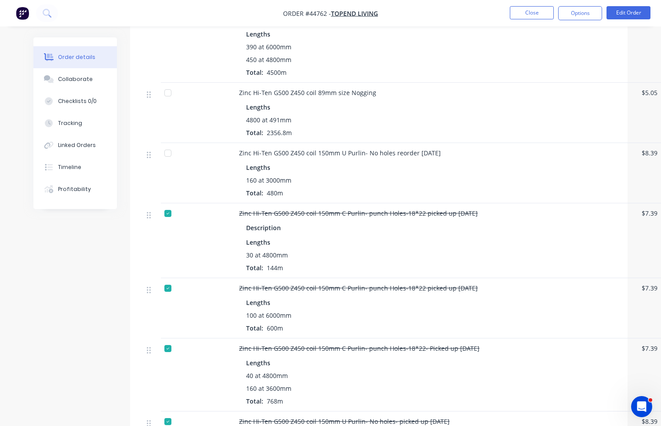
scroll to position [810, 0]
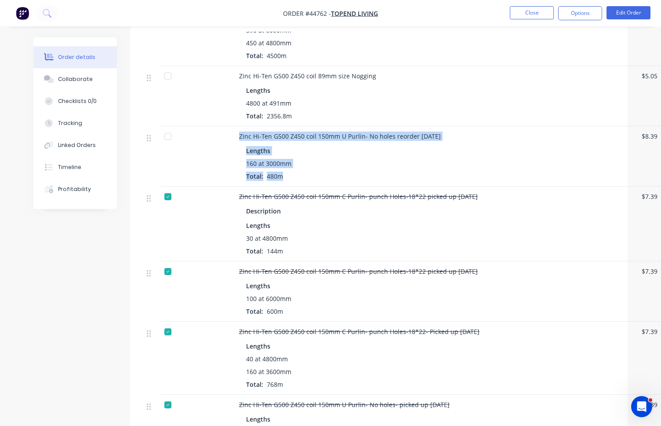
drag, startPoint x: 282, startPoint y: 175, endPoint x: 233, endPoint y: 136, distance: 62.2
click at [233, 136] on div "Zinc Hi-Ten G500 Z450 coil 150mm U Purlin- No holes reorder 13/10/2025 Lengths …" at bounding box center [378, 156] width 471 height 60
click at [333, 151] on div "Lengths" at bounding box center [433, 150] width 375 height 9
click at [282, 174] on span "480m" at bounding box center [274, 176] width 23 height 8
click at [285, 175] on span "480m" at bounding box center [274, 176] width 23 height 8
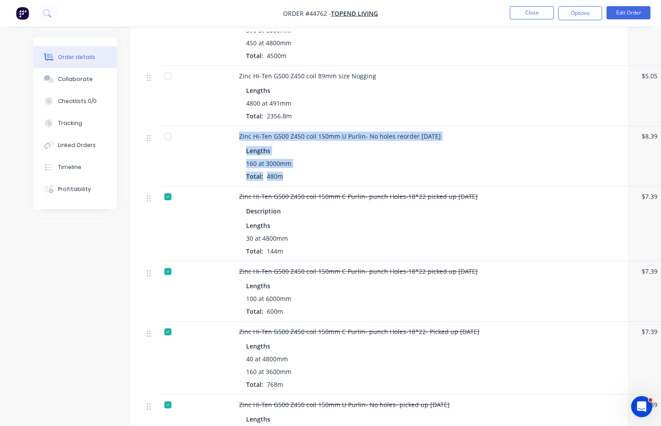
drag, startPoint x: 280, startPoint y: 178, endPoint x: 222, endPoint y: 140, distance: 69.6
click at [222, 140] on div "Zinc Hi-Ten G500 Z450 coil 150mm U Purlin- No holes reorder 13/10/2025 Lengths …" at bounding box center [378, 156] width 471 height 60
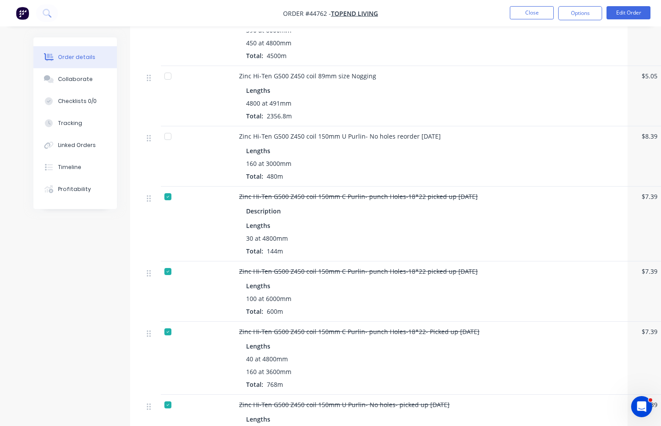
click at [228, 139] on div at bounding box center [209, 156] width 53 height 60
click at [524, 12] on button "Close" at bounding box center [532, 12] width 44 height 13
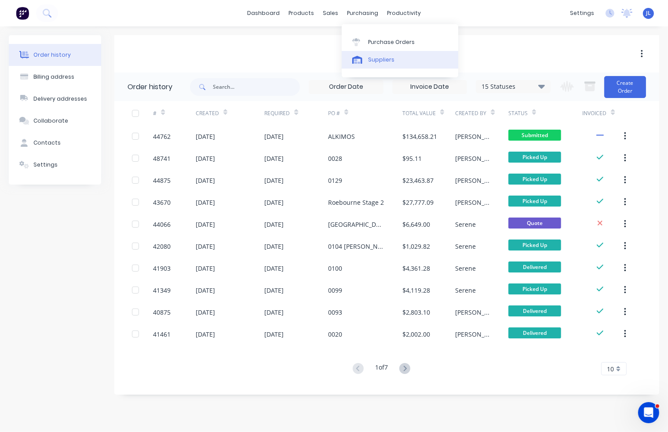
click at [377, 61] on div "Suppliers" at bounding box center [381, 60] width 26 height 8
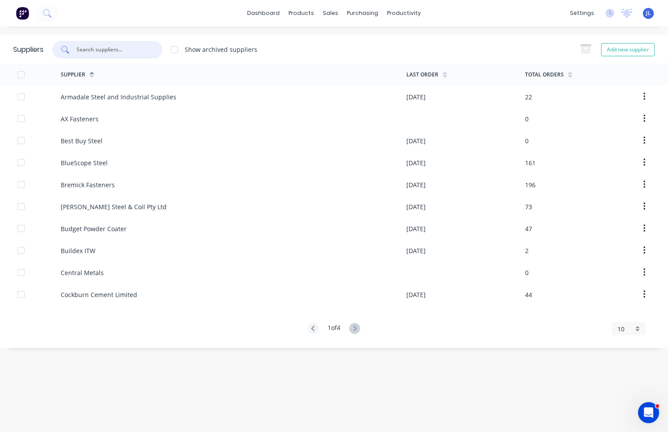
click at [142, 48] on input "text" at bounding box center [112, 49] width 73 height 9
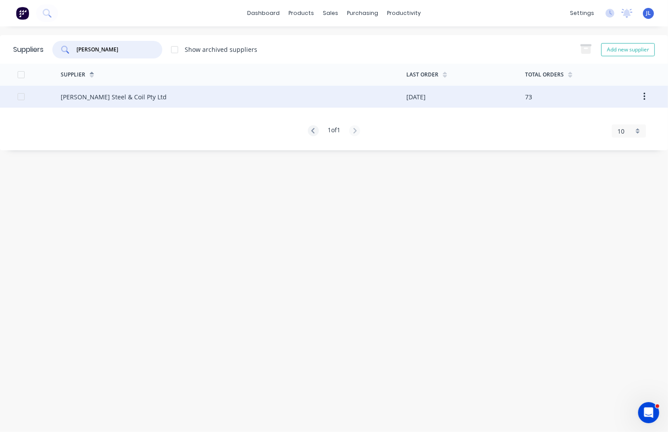
type input "brice"
click at [175, 104] on div "Brice Steel & Coil Pty Ltd" at bounding box center [234, 97] width 346 height 22
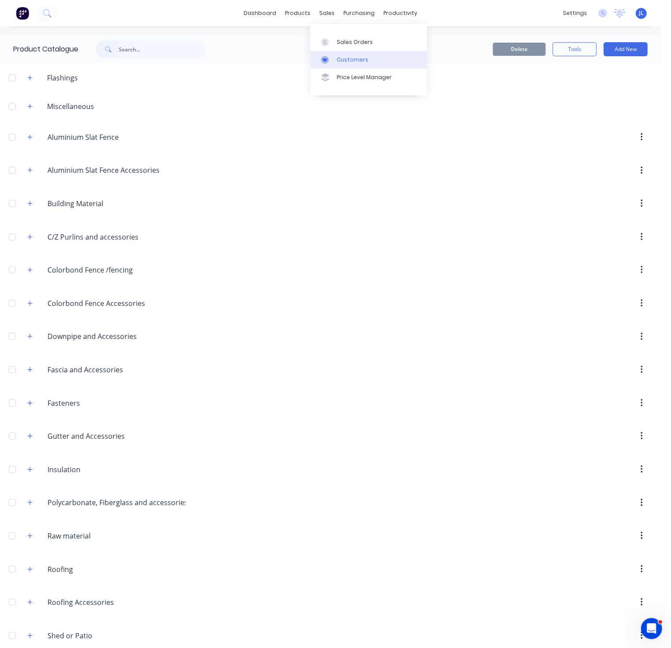
click at [339, 57] on div "Customers" at bounding box center [353, 60] width 32 height 8
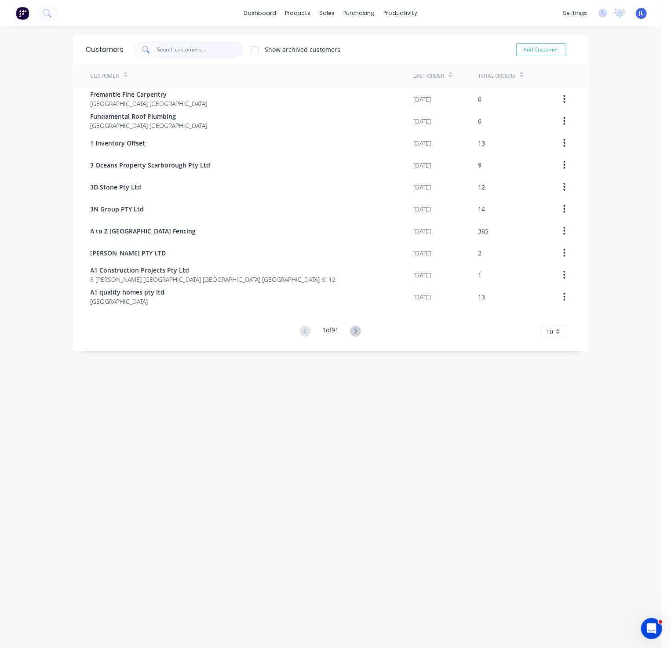
click at [191, 47] on input "text" at bounding box center [200, 50] width 86 height 18
type input "to"
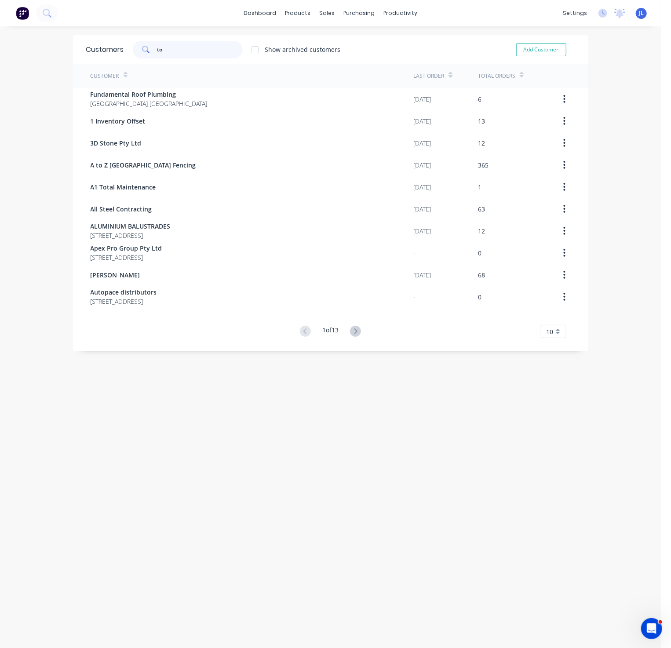
drag, startPoint x: 167, startPoint y: 46, endPoint x: 86, endPoint y: 44, distance: 80.9
click at [86, 44] on div "Customers to Show archived customers Add Customer" at bounding box center [330, 49] width 515 height 29
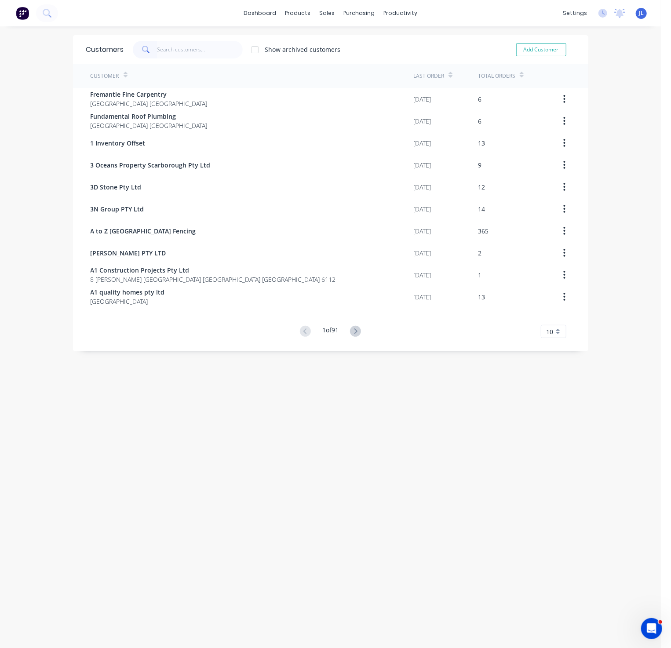
click at [95, 31] on div "dashboard products sales purchasing productivity dashboard products Product Cat…" at bounding box center [330, 324] width 661 height 648
click at [347, 65] on link "Customers" at bounding box center [368, 60] width 116 height 18
click at [157, 41] on input "text" at bounding box center [200, 50] width 86 height 18
click at [194, 49] on input "text" at bounding box center [200, 50] width 86 height 18
click at [171, 49] on input "text" at bounding box center [200, 50] width 86 height 18
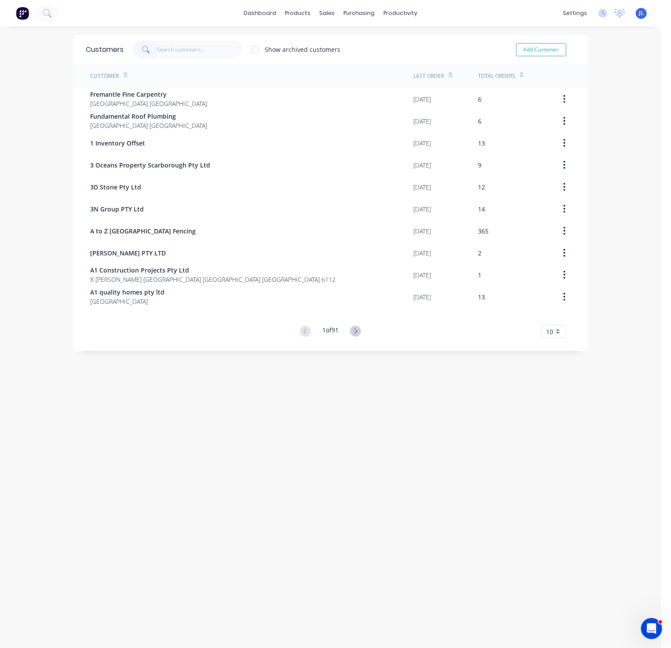
click at [135, 30] on div "dashboard products sales purchasing productivity dashboard products Product Cat…" at bounding box center [330, 324] width 661 height 648
drag, startPoint x: 344, startPoint y: 58, endPoint x: 339, endPoint y: 57, distance: 4.9
click at [344, 57] on div "Customers" at bounding box center [353, 60] width 32 height 8
click at [208, 47] on input "text" at bounding box center [200, 50] width 86 height 18
type input "w"
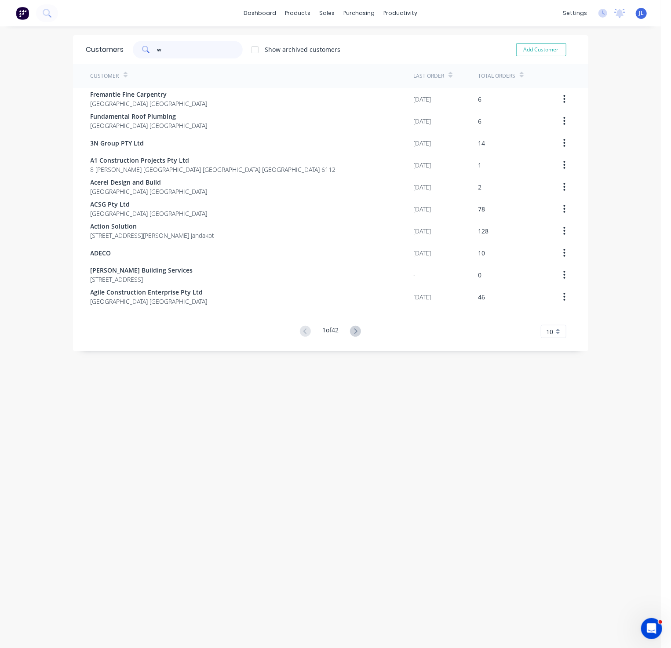
drag, startPoint x: 172, startPoint y: 50, endPoint x: 135, endPoint y: 49, distance: 36.5
click at [135, 49] on div "w" at bounding box center [188, 50] width 110 height 18
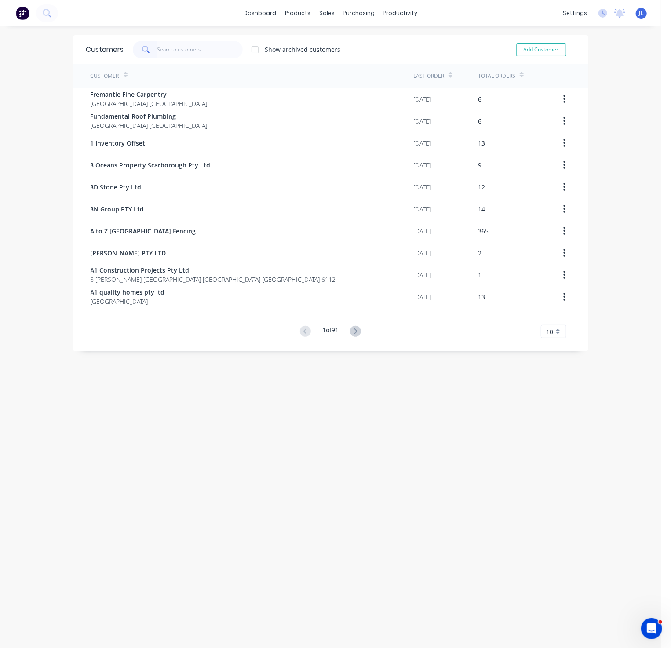
click at [147, 40] on div "Customers Show archived customers Add Customer" at bounding box center [330, 49] width 515 height 29
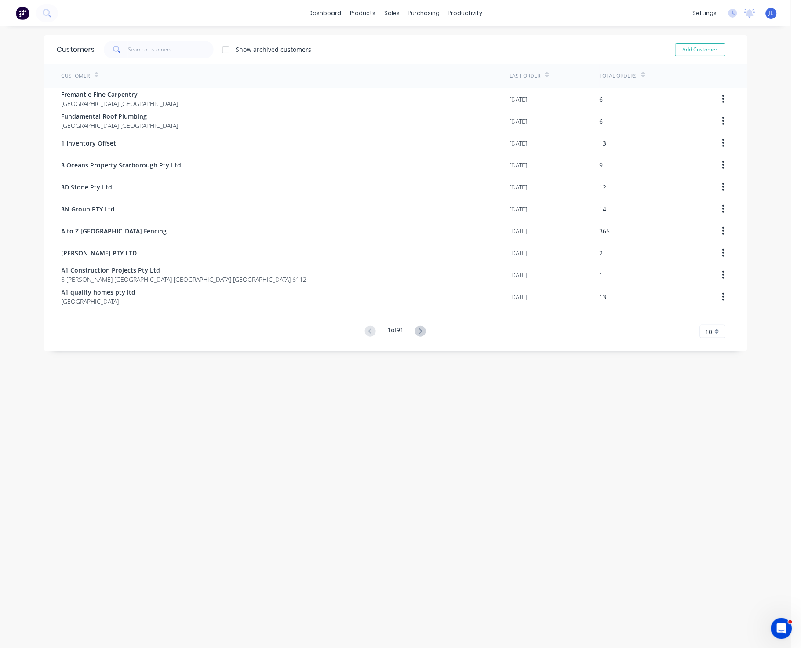
click at [10, 179] on div "dashboard products sales purchasing productivity dashboard products Product Cat…" at bounding box center [395, 324] width 791 height 648
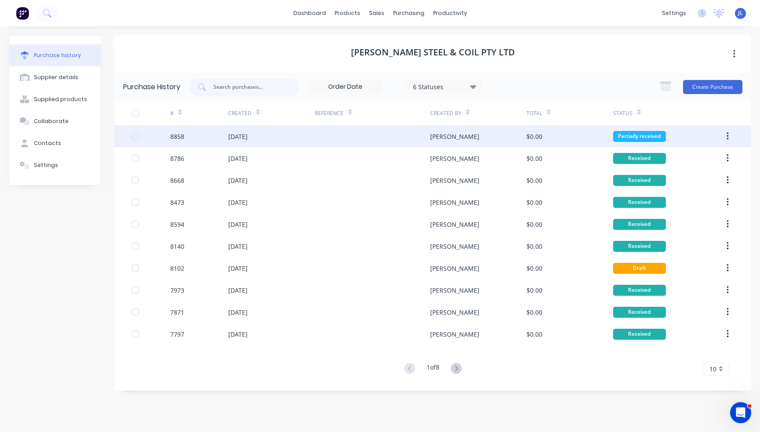
click at [338, 132] on div at bounding box center [372, 136] width 115 height 22
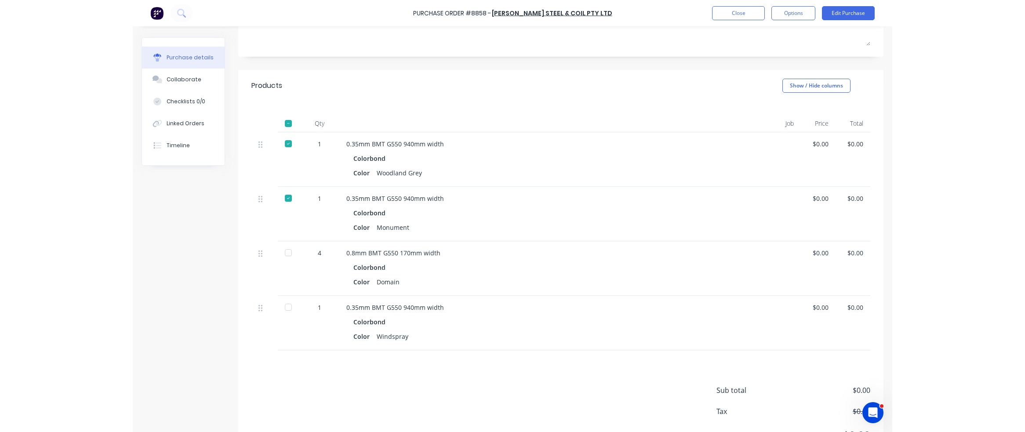
scroll to position [134, 0]
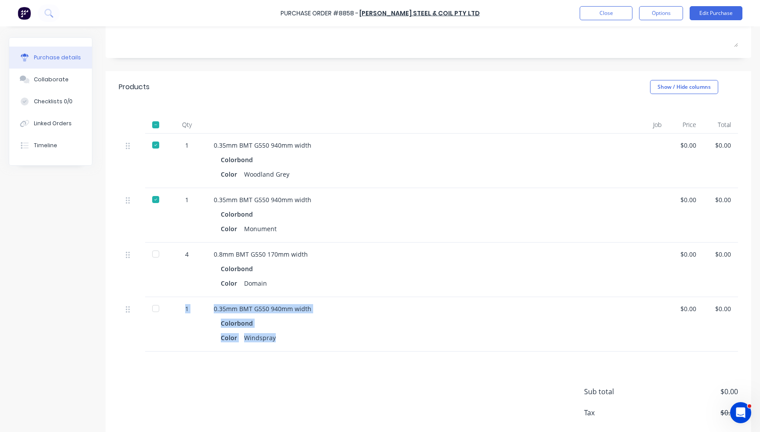
drag, startPoint x: 280, startPoint y: 340, endPoint x: 178, endPoint y: 312, distance: 105.8
click at [178, 312] on div "1 0.35mm BMT G550 940mm width Colorbond Color Windspray $0.00 $0.00" at bounding box center [428, 324] width 619 height 55
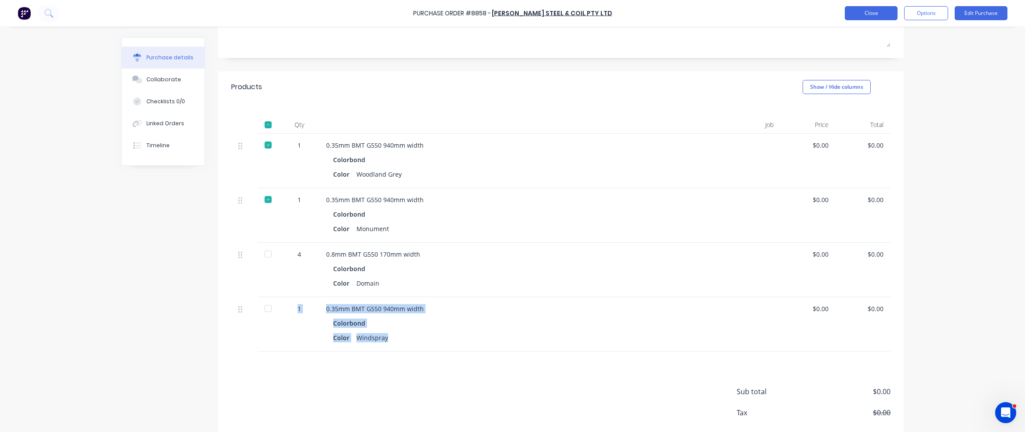
click at [759, 13] on button "Close" at bounding box center [871, 13] width 53 height 14
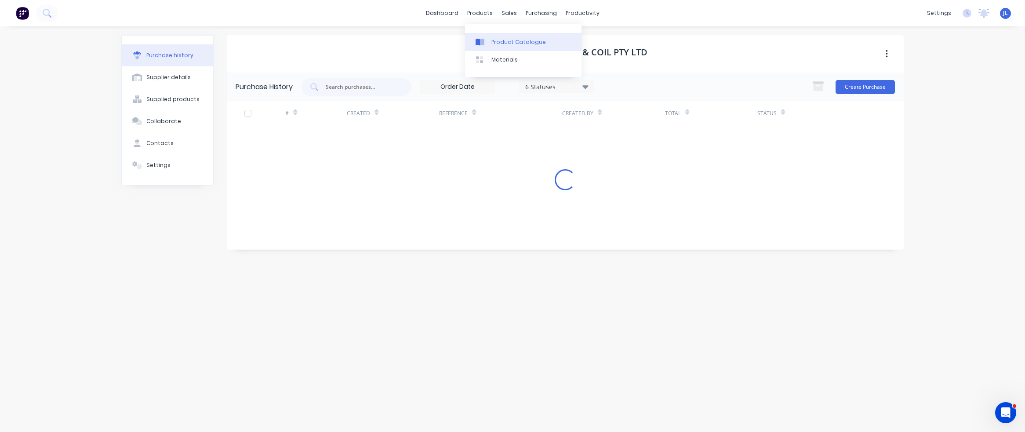
click at [500, 38] on div "Product Catalogue" at bounding box center [518, 42] width 55 height 8
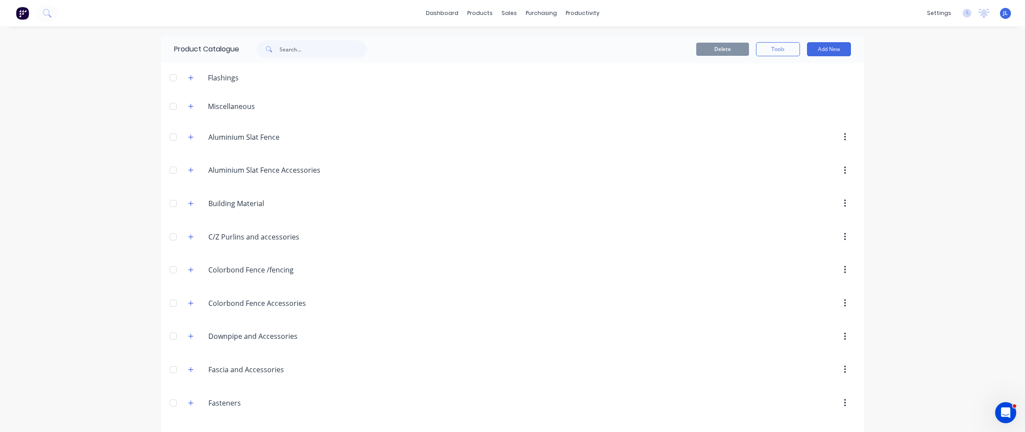
click at [304, 58] on div "Product Catalogue" at bounding box center [275, 49] width 228 height 28
click at [304, 49] on input "text" at bounding box center [323, 49] width 87 height 18
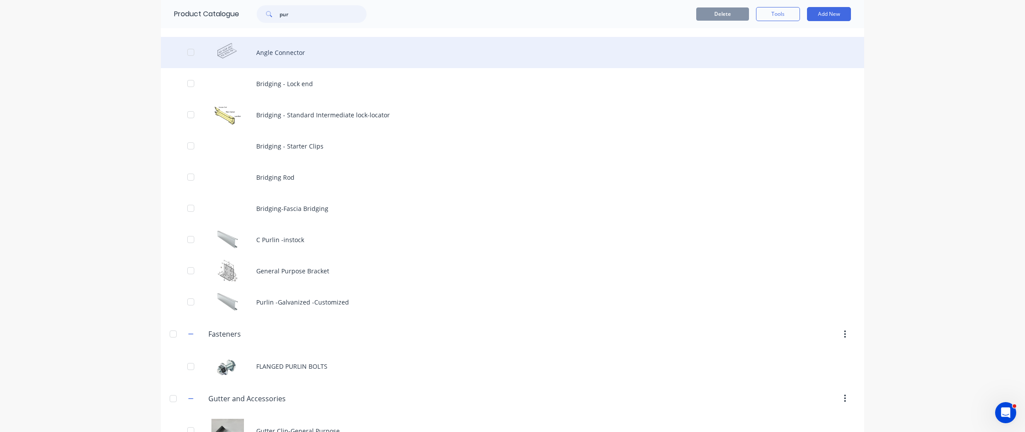
scroll to position [142, 0]
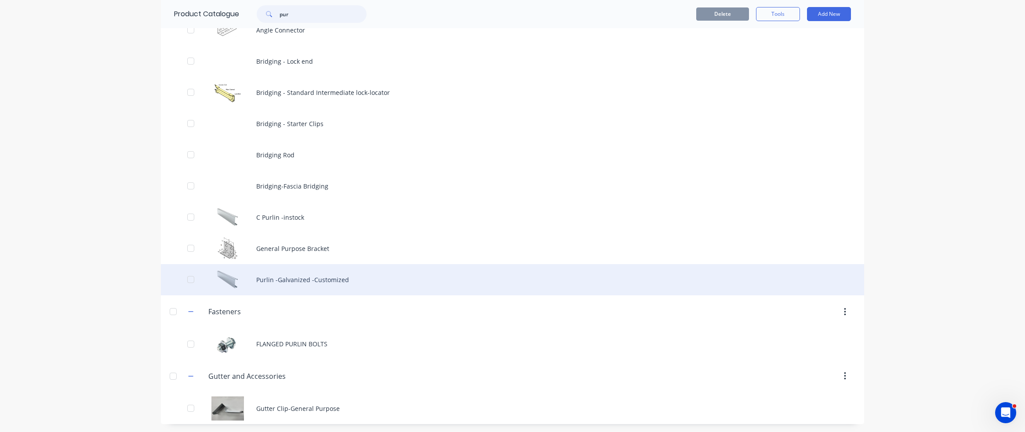
type input "pur"
click at [313, 276] on div "Purlin -Galvanized -Customized" at bounding box center [512, 279] width 703 height 31
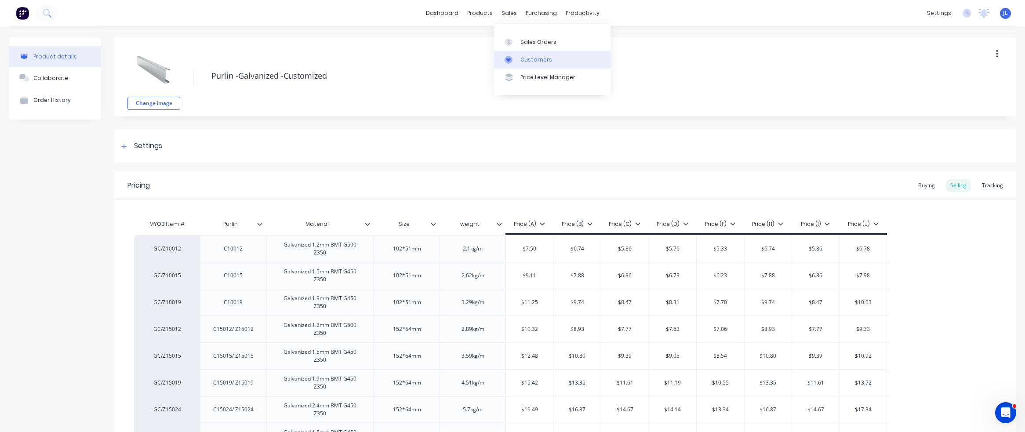
click at [530, 60] on div "Customers" at bounding box center [536, 60] width 32 height 8
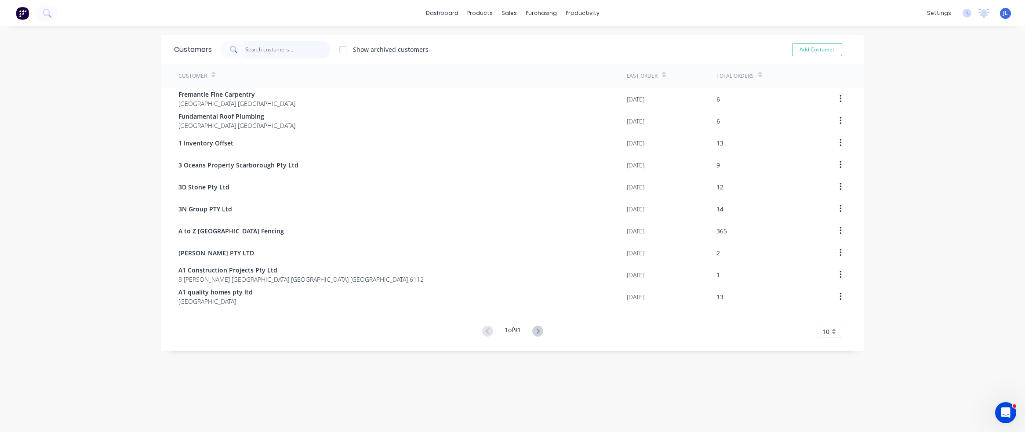
click at [262, 55] on input "text" at bounding box center [288, 50] width 86 height 18
click at [270, 50] on input "text" at bounding box center [288, 50] width 86 height 18
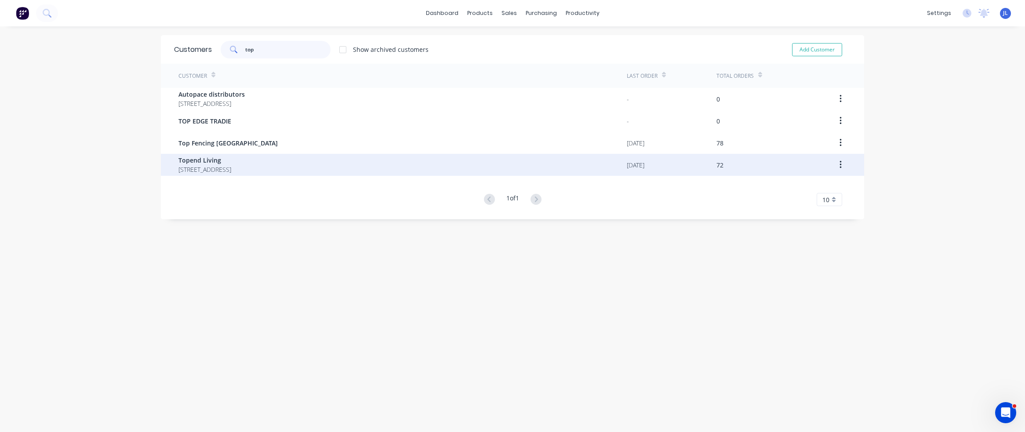
type input "top"
click at [231, 156] on span "Topend Living" at bounding box center [204, 160] width 53 height 9
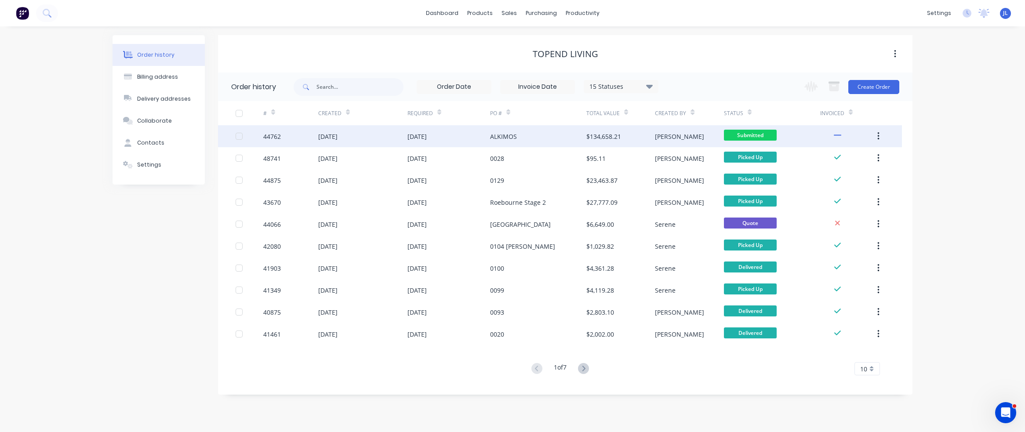
click at [408, 132] on div "19 May 2025" at bounding box center [417, 136] width 19 height 9
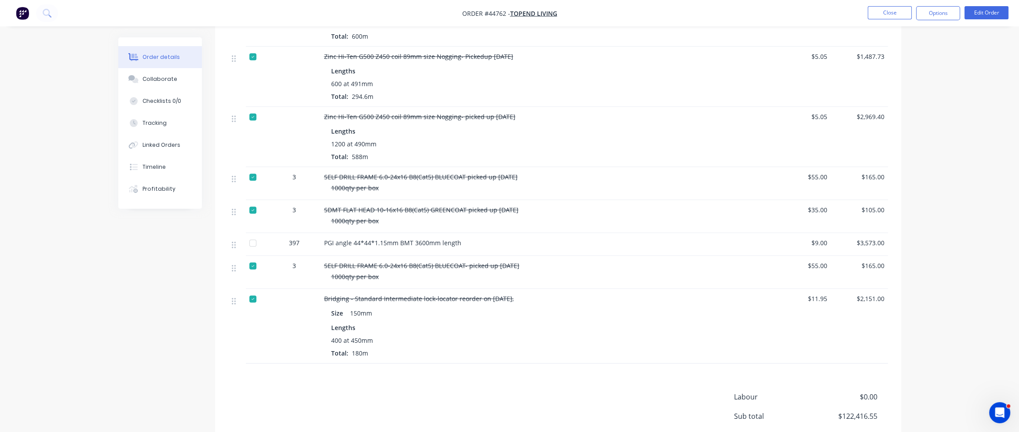
scroll to position [1645, 0]
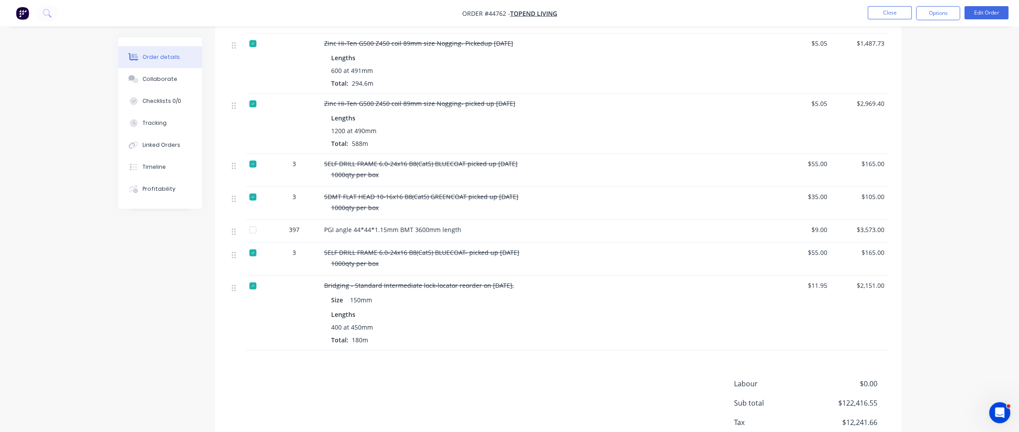
click at [253, 277] on div at bounding box center [253, 286] width 18 height 18
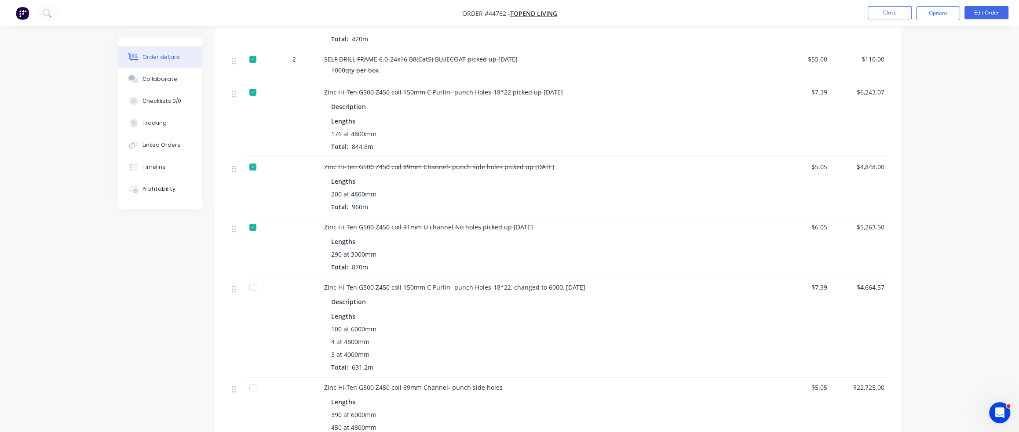
scroll to position [414, 0]
